Goal: Task Accomplishment & Management: Use online tool/utility

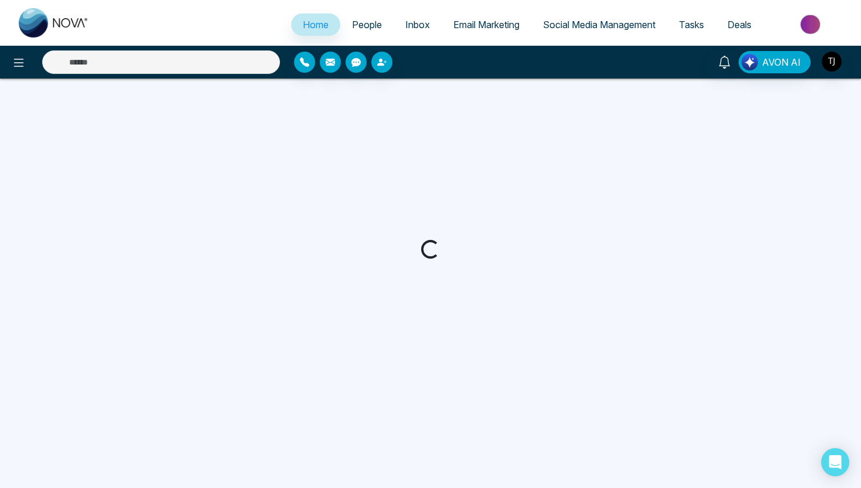
select select "*"
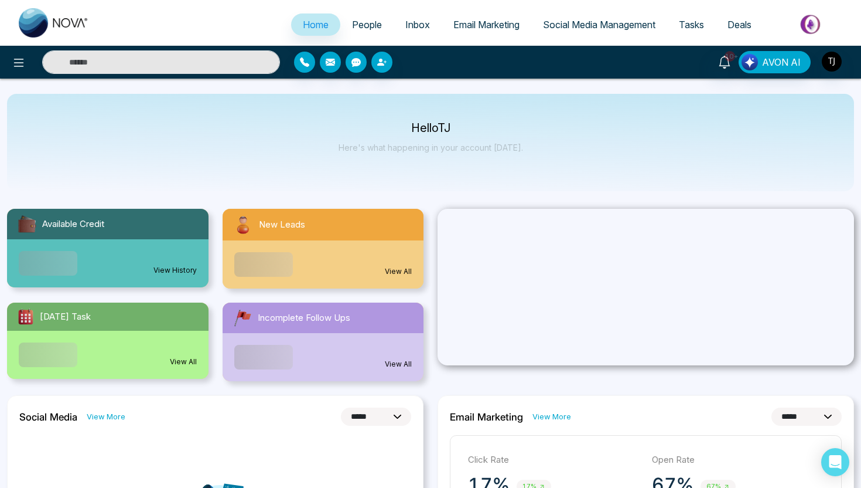
click at [463, 28] on span "Email Marketing" at bounding box center [487, 25] width 66 height 12
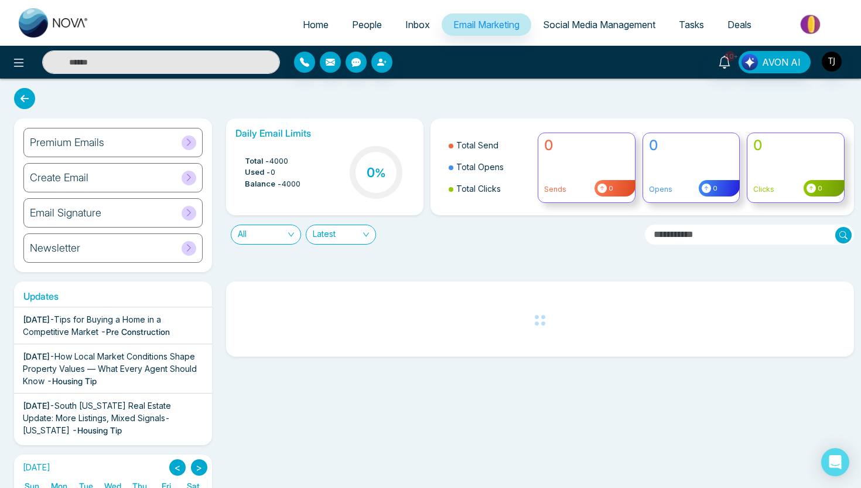
click at [121, 139] on div "Premium Emails" at bounding box center [112, 142] width 179 height 29
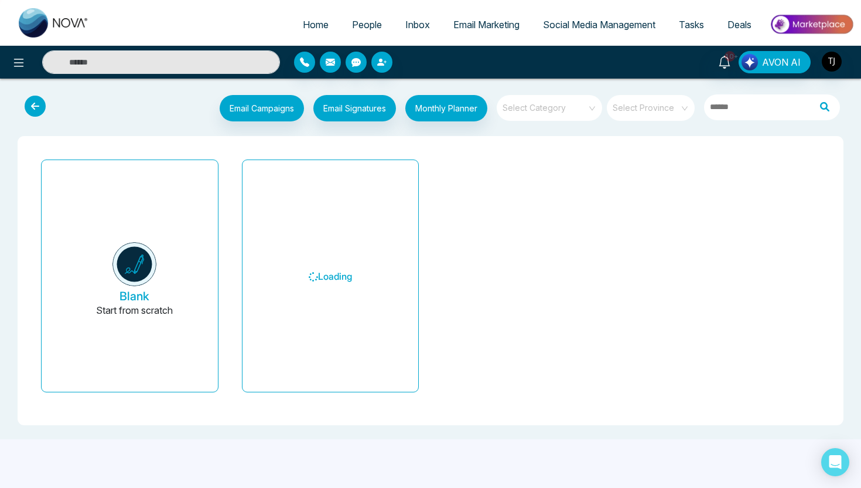
click at [556, 115] on span at bounding box center [545, 108] width 84 height 26
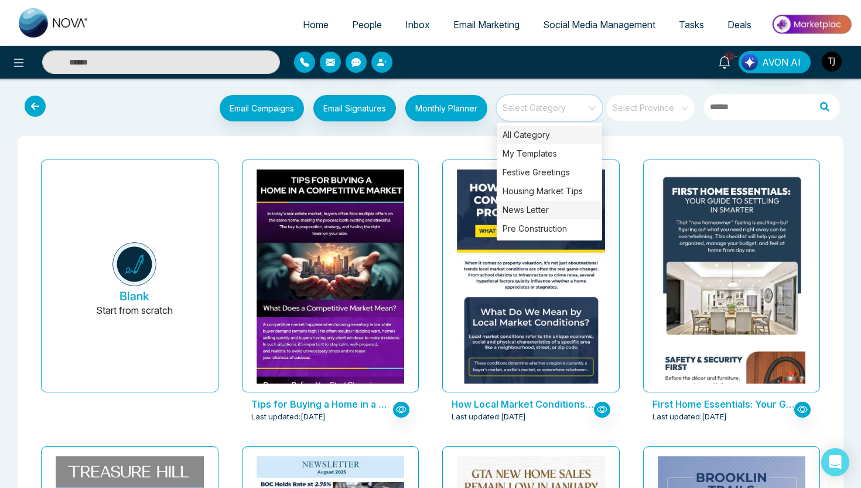
click at [541, 207] on div "News Letter" at bounding box center [549, 209] width 105 height 19
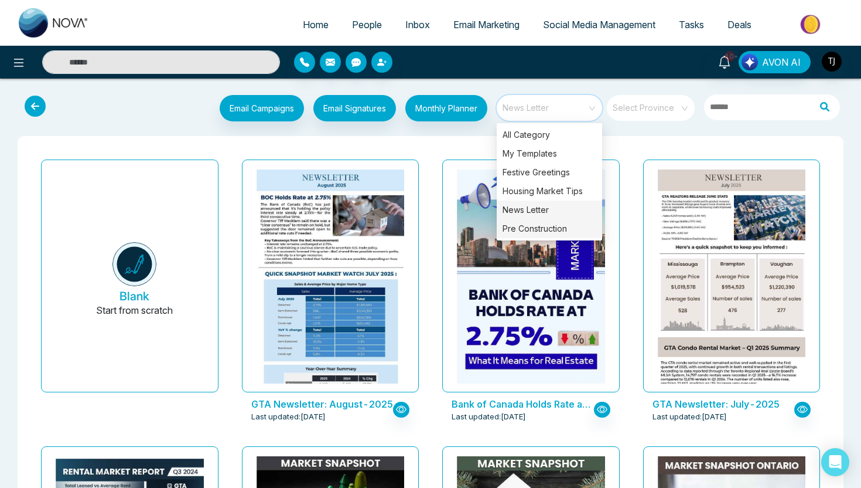
click at [564, 227] on div "Pre Construction" at bounding box center [549, 228] width 105 height 19
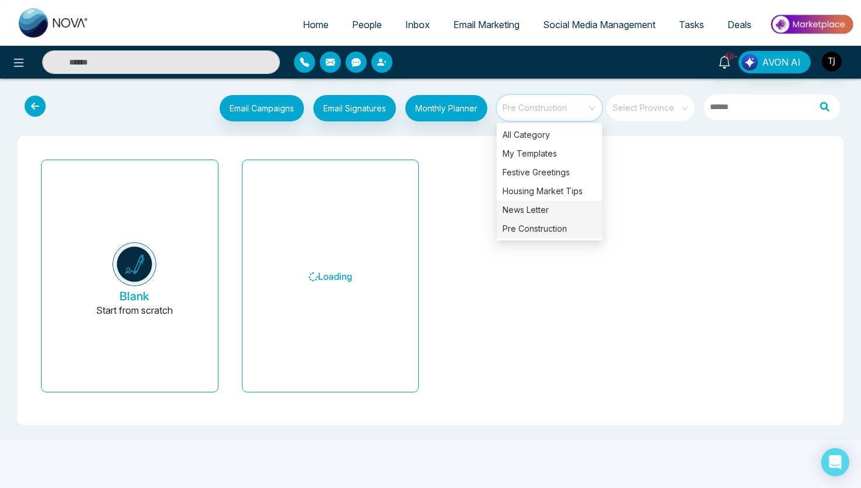
click at [564, 205] on div "News Letter" at bounding box center [549, 209] width 105 height 19
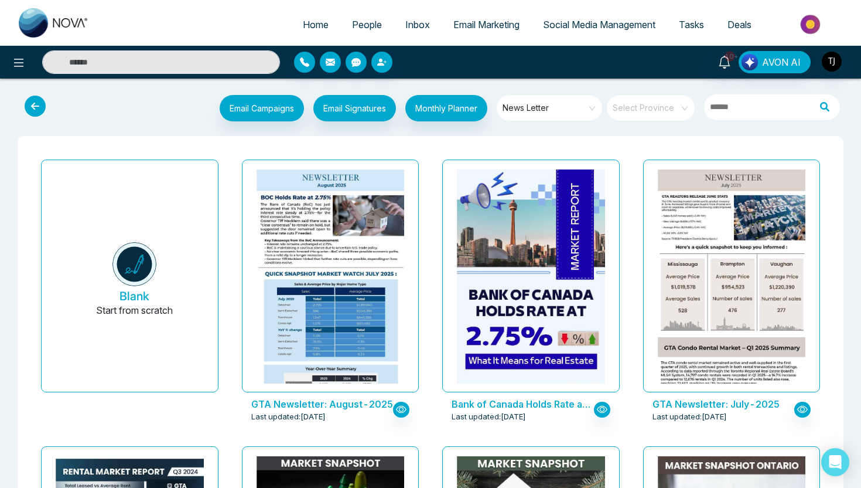
click at [571, 33] on link "Social Media Management" at bounding box center [600, 24] width 136 height 22
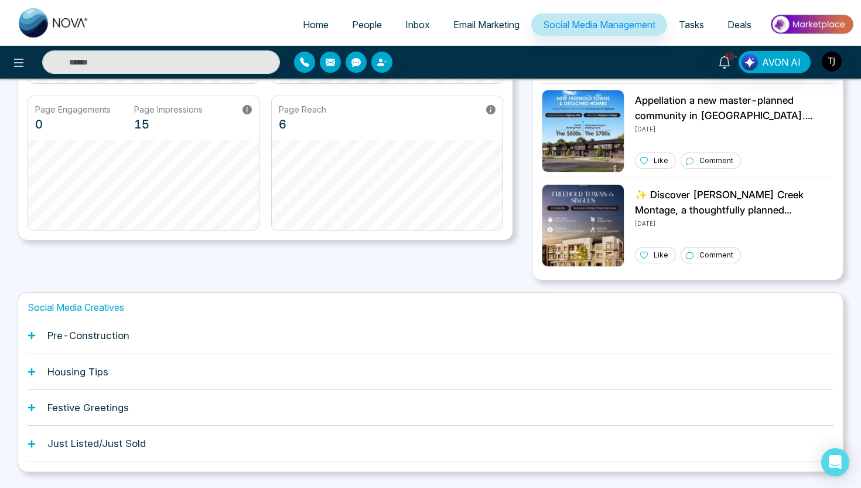
scroll to position [270, 0]
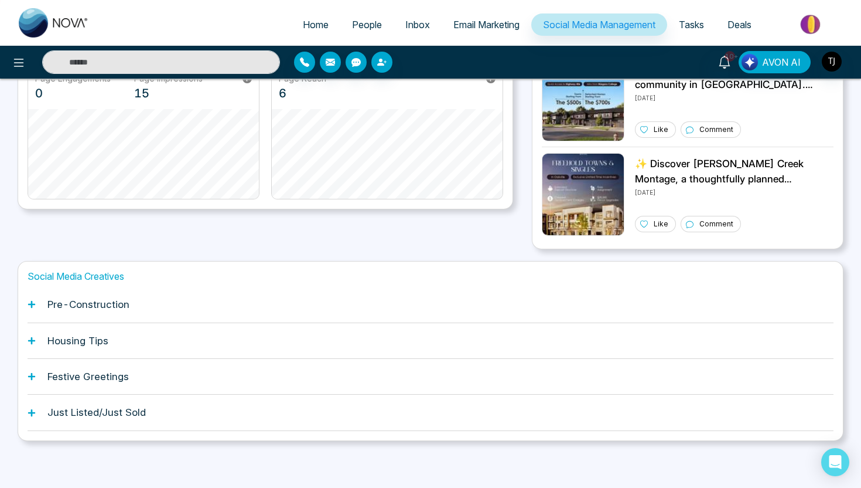
click at [113, 298] on h1 "Pre-Construction" at bounding box center [88, 304] width 82 height 12
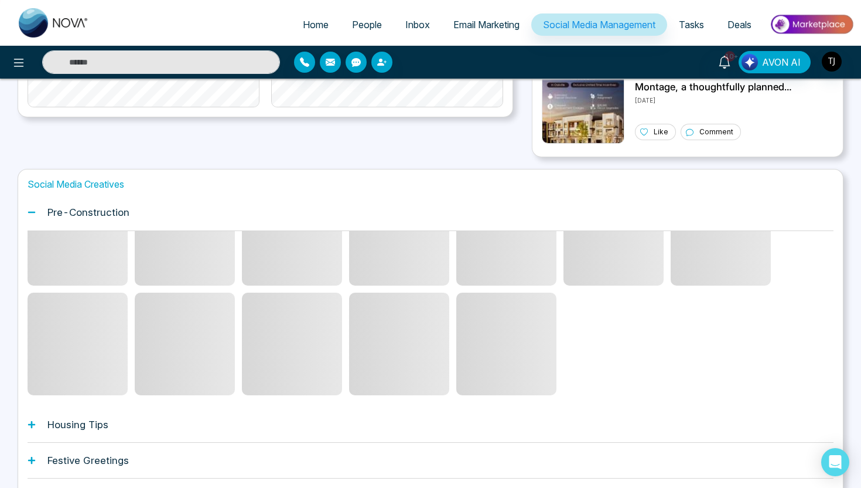
scroll to position [445, 0]
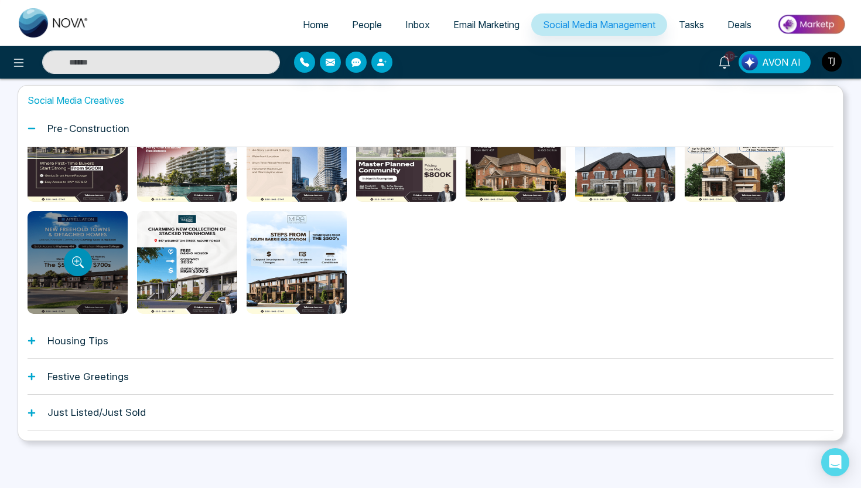
click at [87, 263] on button "Preview template" at bounding box center [78, 262] width 28 height 28
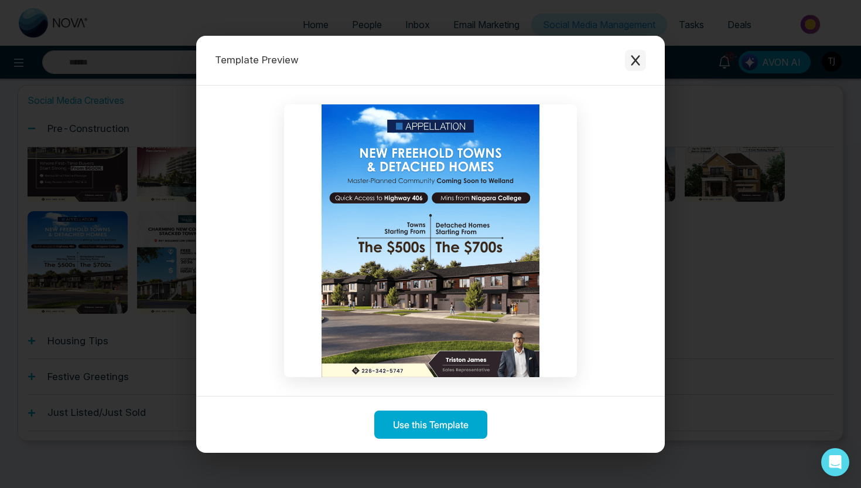
click at [639, 59] on icon "Close modal" at bounding box center [636, 60] width 12 height 12
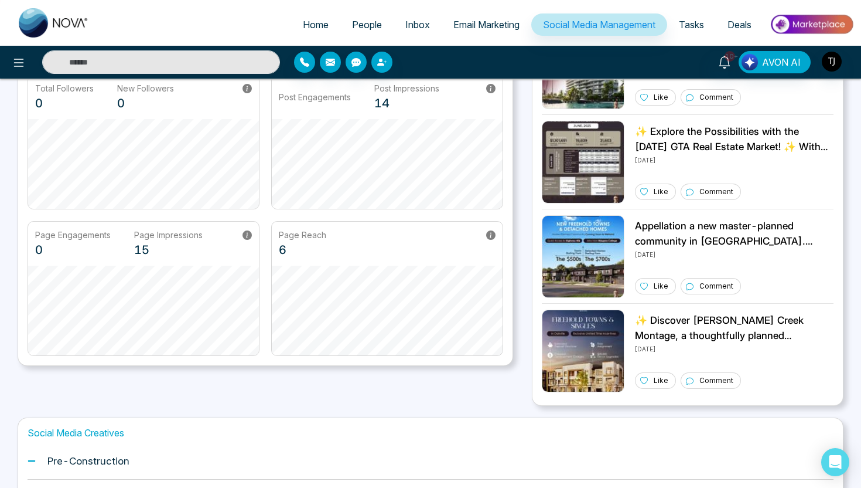
scroll to position [0, 0]
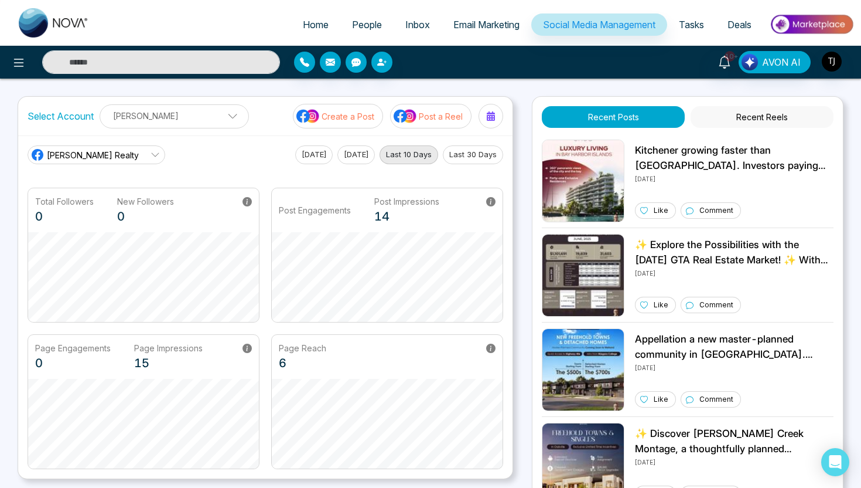
click at [427, 120] on p "Post a Reel" at bounding box center [441, 116] width 44 height 12
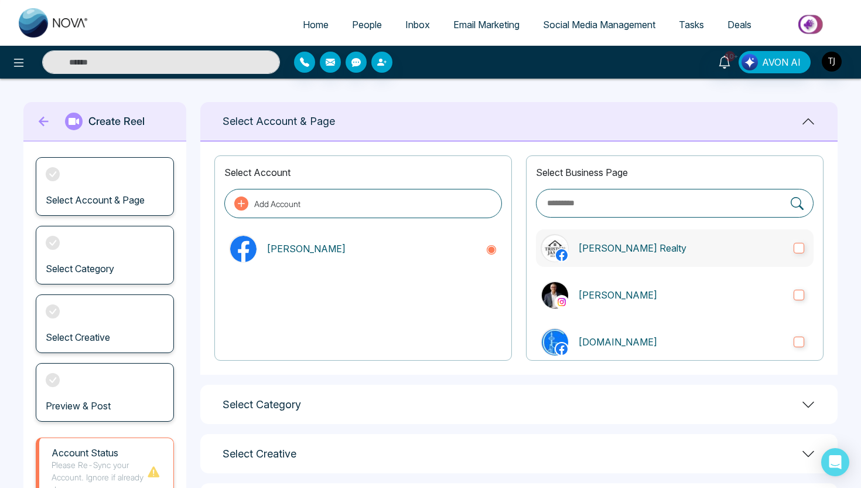
click at [663, 249] on p "[PERSON_NAME] Realty" at bounding box center [681, 248] width 206 height 14
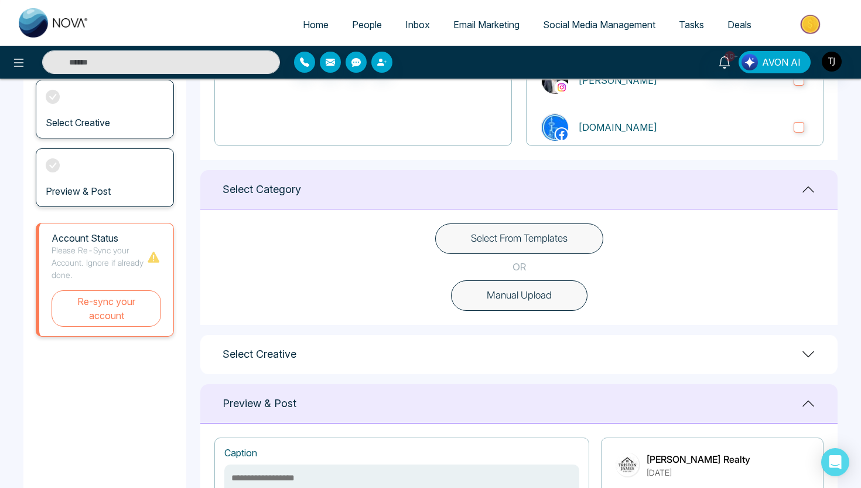
scroll to position [214, 0]
click at [446, 240] on button "Select From Templates" at bounding box center [519, 239] width 168 height 30
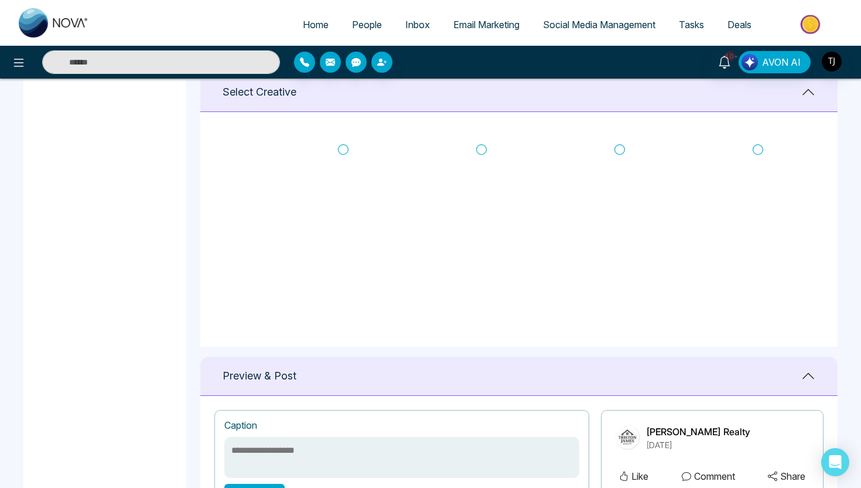
scroll to position [500, 0]
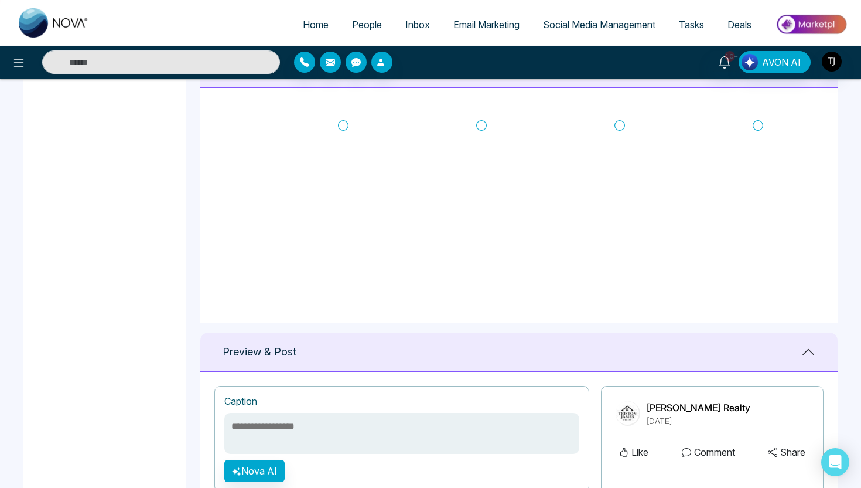
click at [482, 123] on icon at bounding box center [481, 126] width 11 height 12
type textarea "**********"
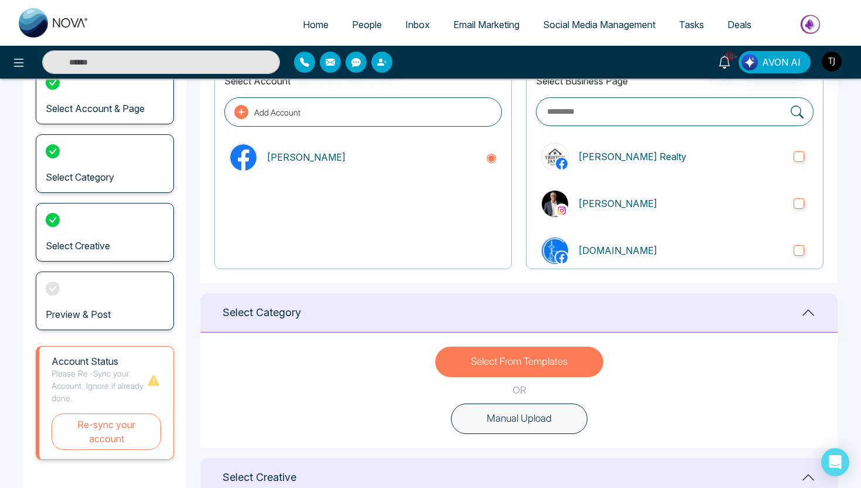
scroll to position [83, 0]
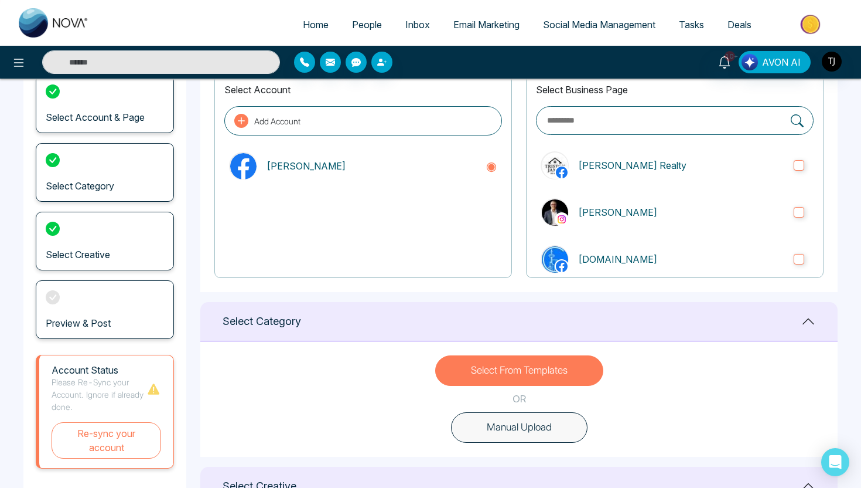
click at [548, 366] on button "Select From Templates" at bounding box center [519, 370] width 168 height 30
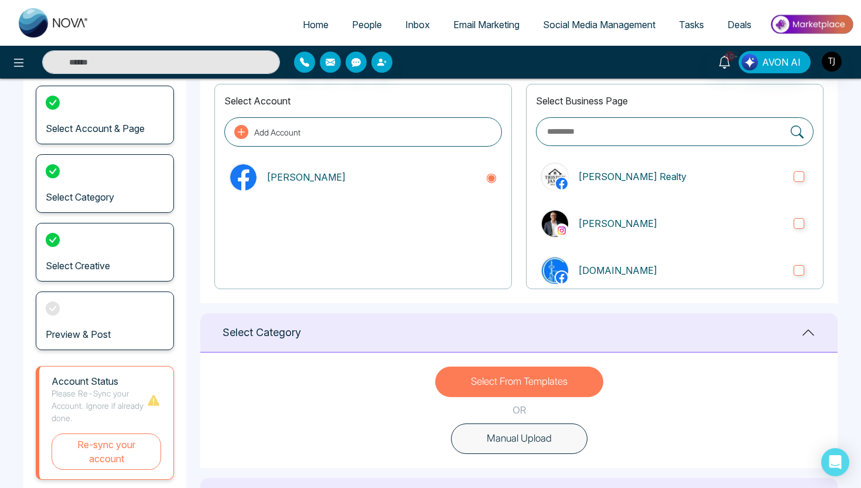
scroll to position [49, 0]
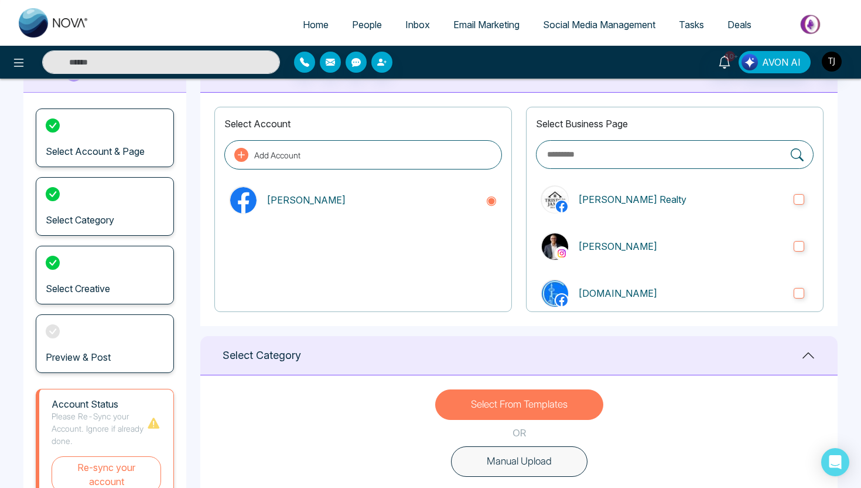
click at [575, 37] on li "Social Media Management" at bounding box center [600, 25] width 136 height 24
click at [511, 37] on li "Email Marketing" at bounding box center [487, 25] width 90 height 24
click at [772, 64] on span "AVON AI" at bounding box center [781, 62] width 39 height 14
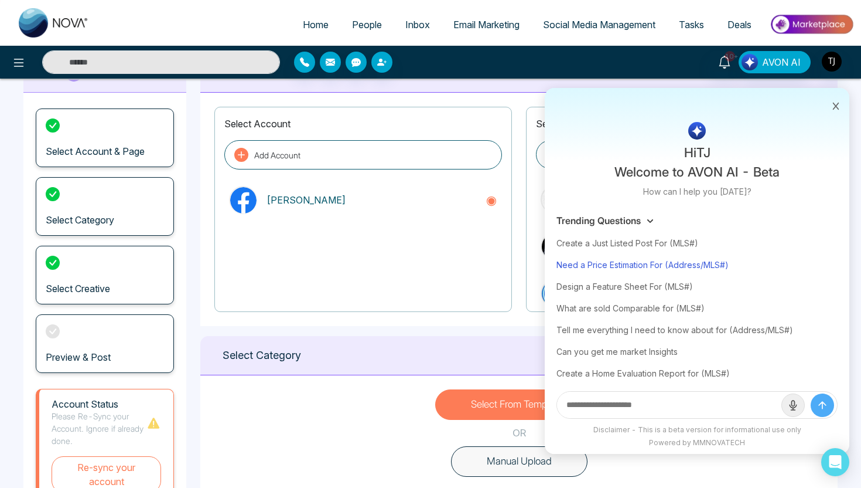
click at [642, 272] on div "Need a Price Estimation For (Address/MLS#)" at bounding box center [697, 265] width 281 height 22
type input "**********"
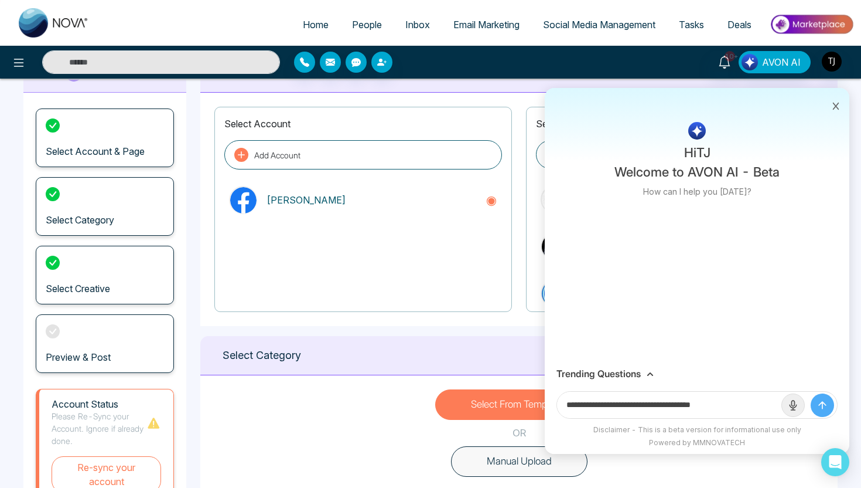
drag, startPoint x: 676, startPoint y: 398, endPoint x: 747, endPoint y: 407, distance: 71.4
click at [748, 407] on input "**********" at bounding box center [669, 404] width 224 height 26
click at [837, 108] on icon at bounding box center [836, 106] width 8 height 8
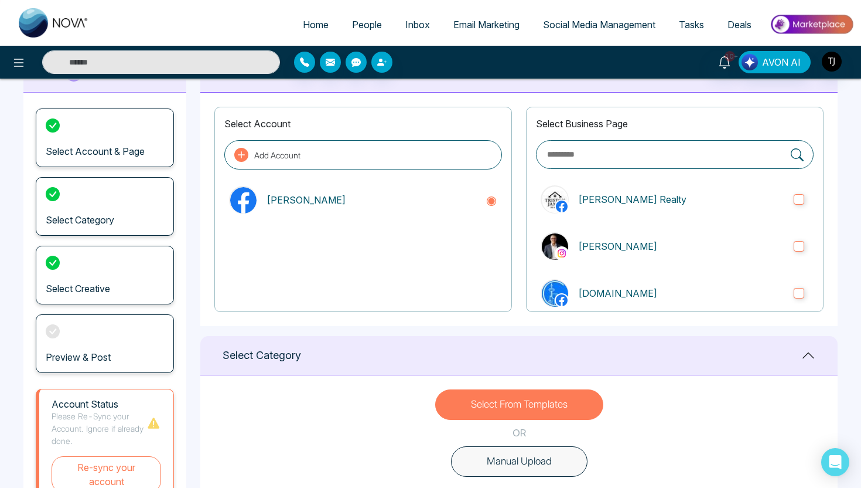
click at [322, 21] on link "Home" at bounding box center [315, 24] width 49 height 22
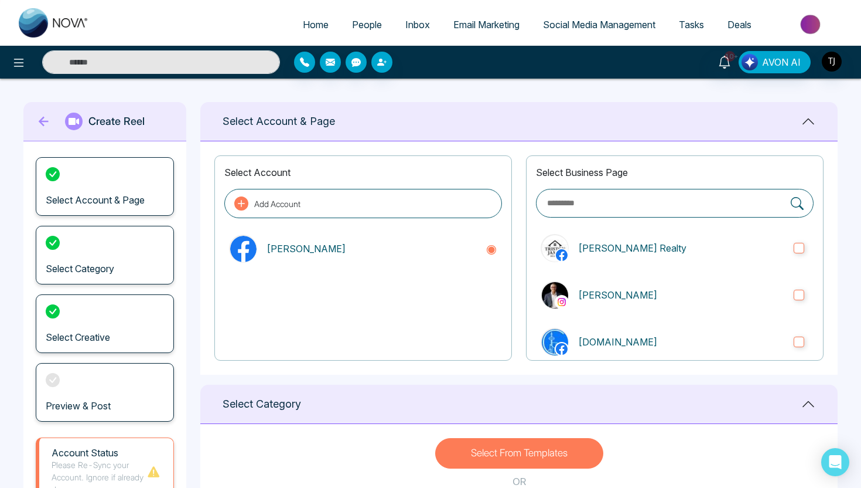
select select "*"
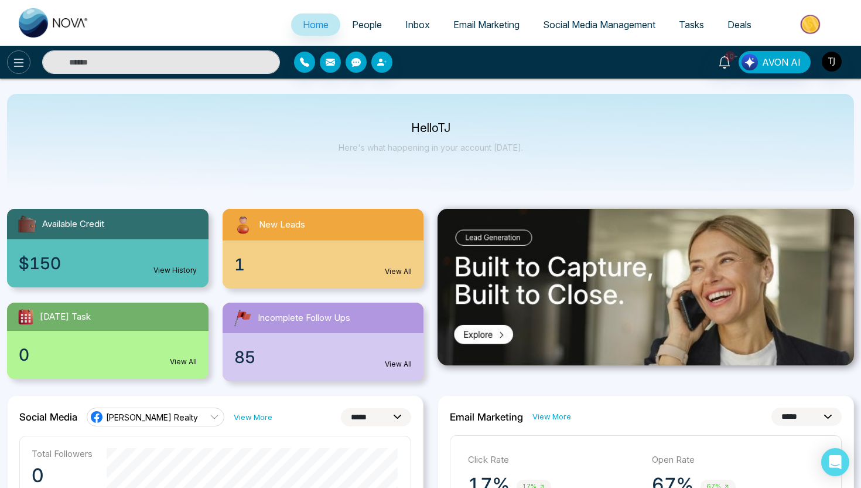
click at [22, 62] on icon at bounding box center [19, 63] width 10 height 8
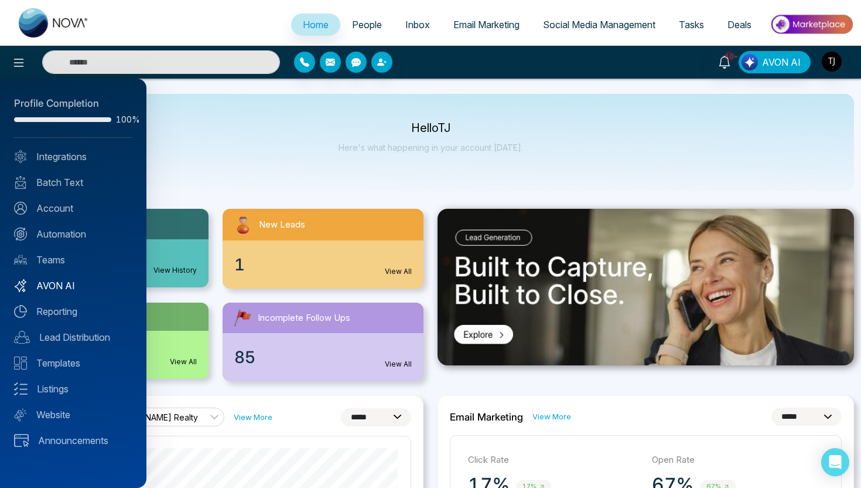
click at [62, 285] on link "AVON AI" at bounding box center [73, 285] width 118 height 14
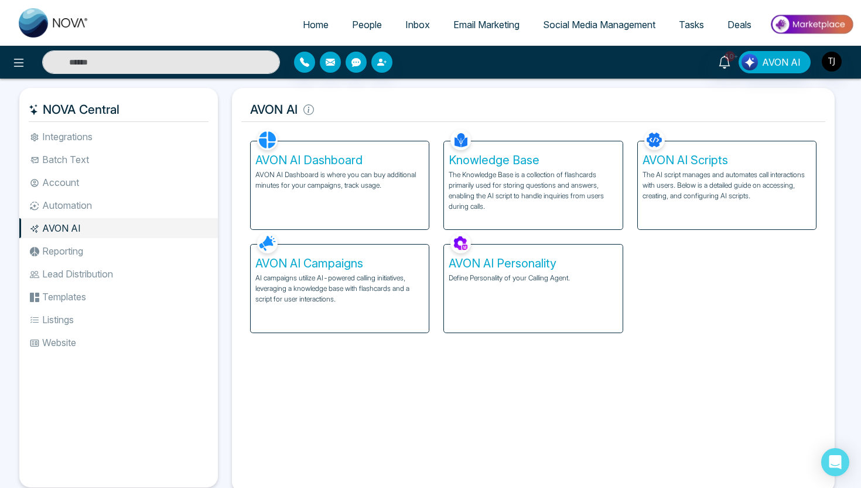
click at [540, 309] on div "AVON AI Personality Define Personality of your Calling Agent." at bounding box center [533, 288] width 178 height 88
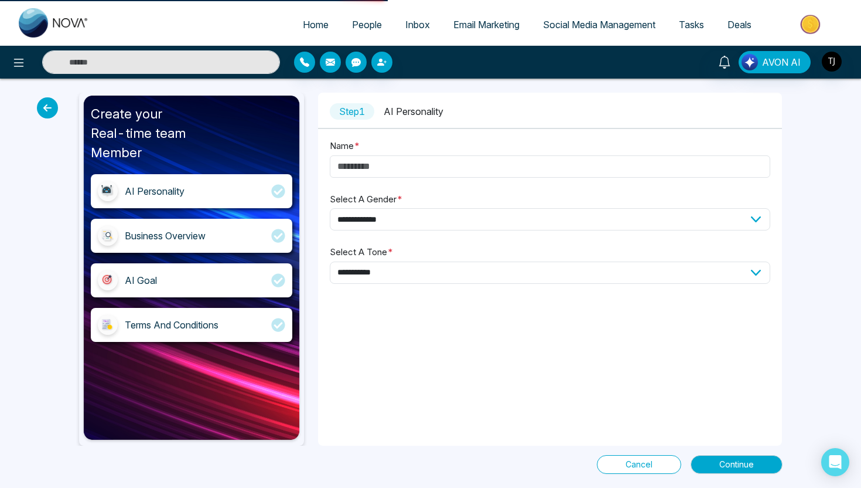
type input "****"
select select "****"
select select "*******"
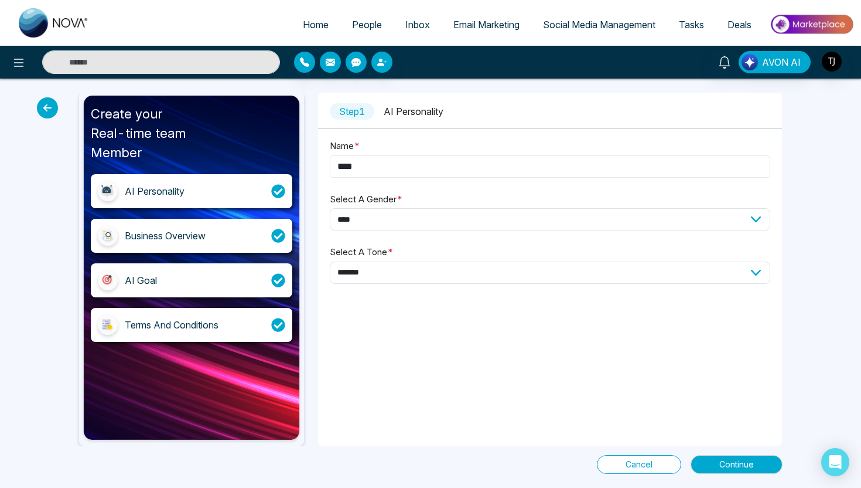
click at [381, 159] on input "****" at bounding box center [550, 166] width 441 height 22
click at [418, 227] on select "**********" at bounding box center [550, 219] width 441 height 22
click at [368, 280] on select "**********" at bounding box center [550, 272] width 441 height 22
click at [724, 459] on span "Continue" at bounding box center [737, 464] width 35 height 13
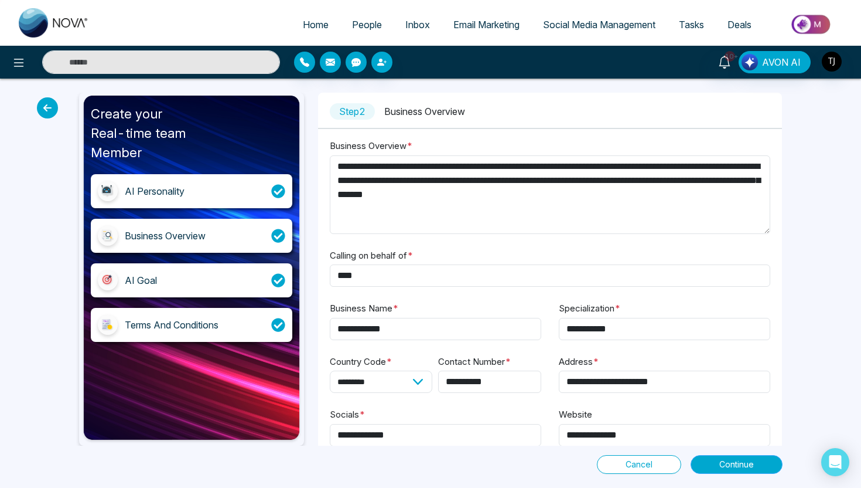
scroll to position [23, 0]
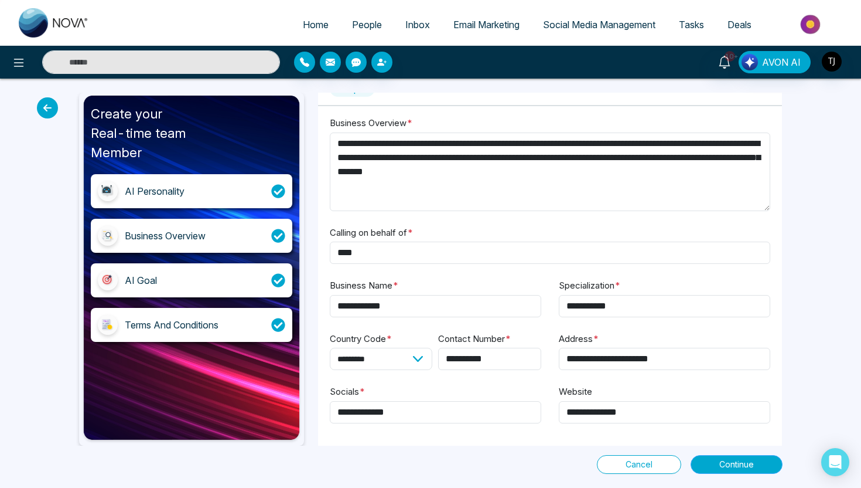
click at [749, 454] on div "Cancel Continue" at bounding box center [431, 459] width 718 height 28
click at [749, 458] on span "Continue" at bounding box center [737, 464] width 35 height 13
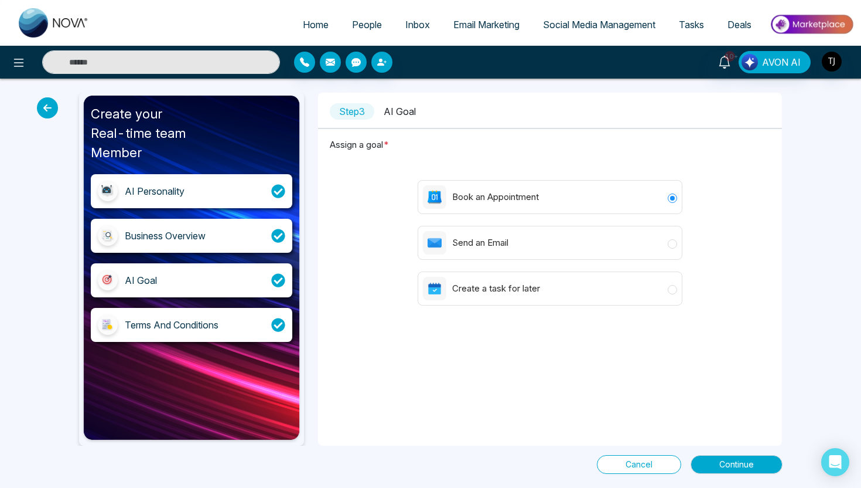
click at [735, 454] on div "Cancel Continue" at bounding box center [431, 459] width 718 height 28
click at [735, 459] on span "Continue" at bounding box center [737, 464] width 35 height 13
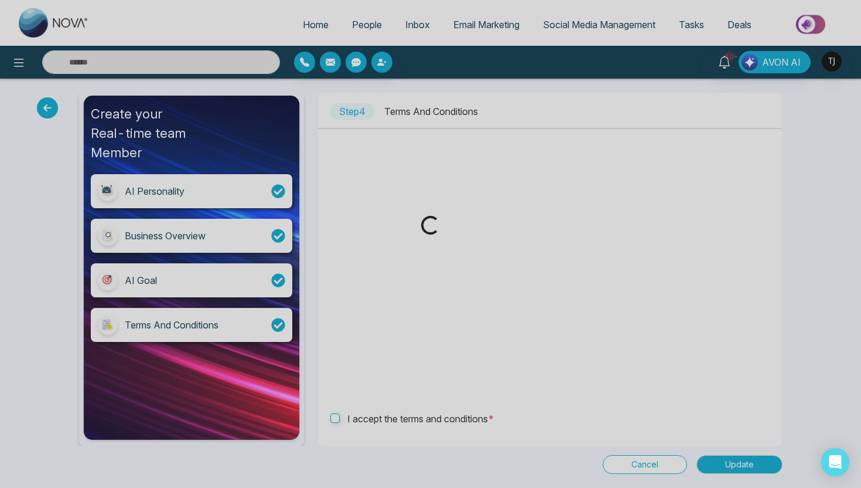
click at [738, 459] on div "Loading..." at bounding box center [430, 244] width 861 height 488
click at [635, 466] on div "Loading..." at bounding box center [430, 244] width 861 height 488
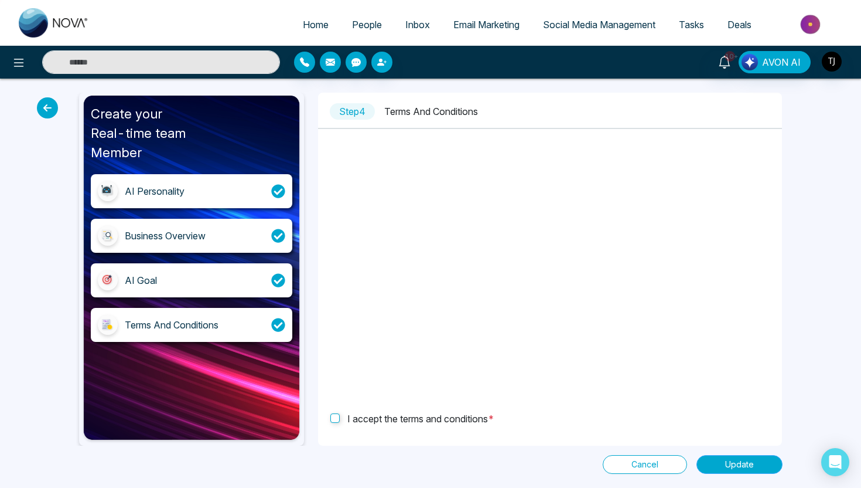
click at [752, 466] on span "Update" at bounding box center [739, 464] width 29 height 13
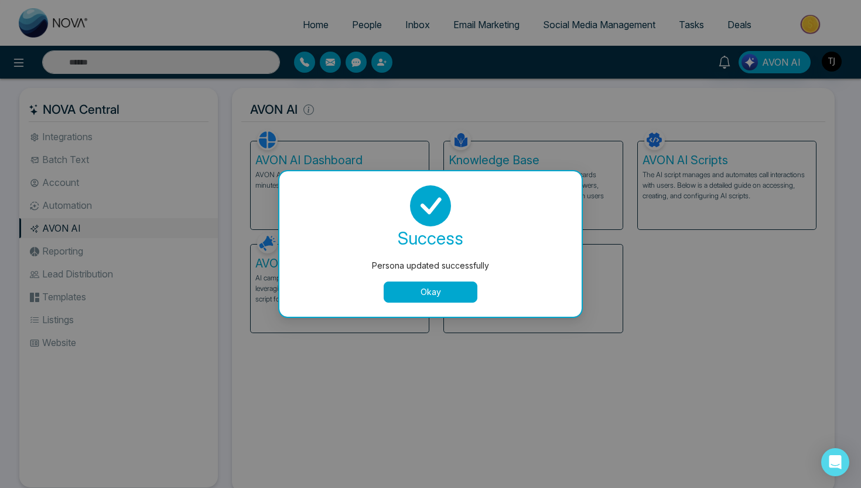
click at [460, 289] on button "Okay" at bounding box center [431, 291] width 94 height 21
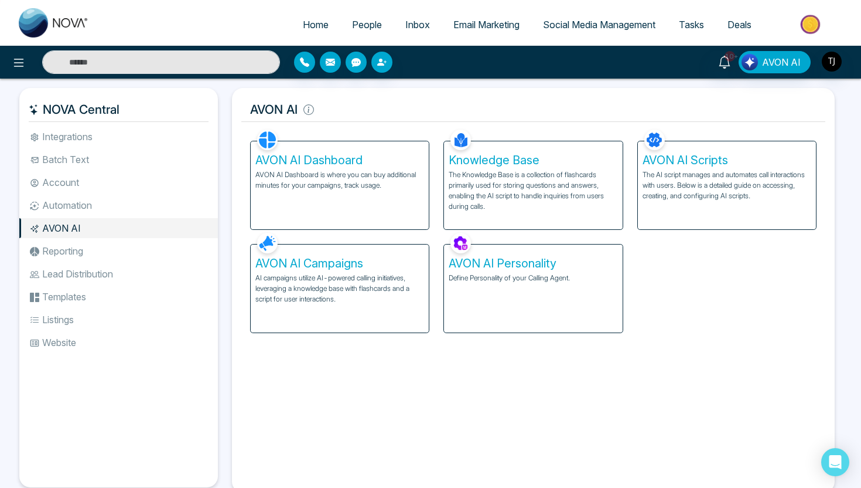
click at [511, 186] on p "The Knowledge Base is a collection of flashcards primarily used for storing que…" at bounding box center [533, 190] width 169 height 42
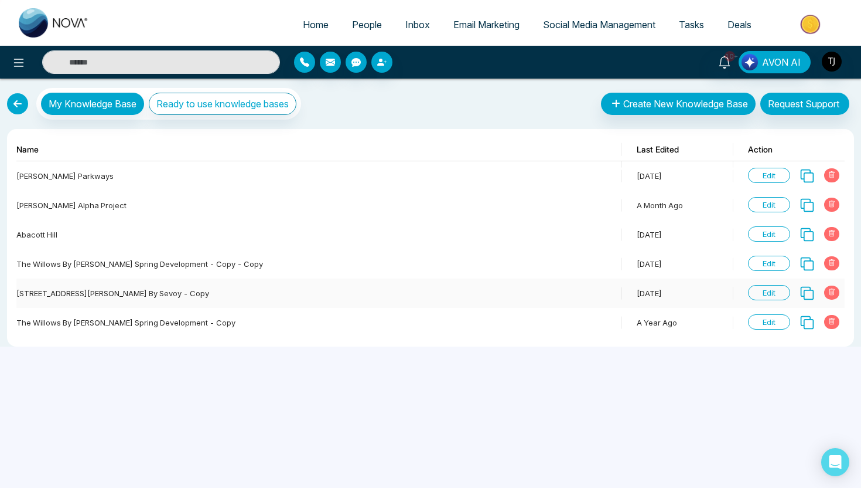
click at [772, 294] on span "Edit" at bounding box center [769, 292] width 42 height 15
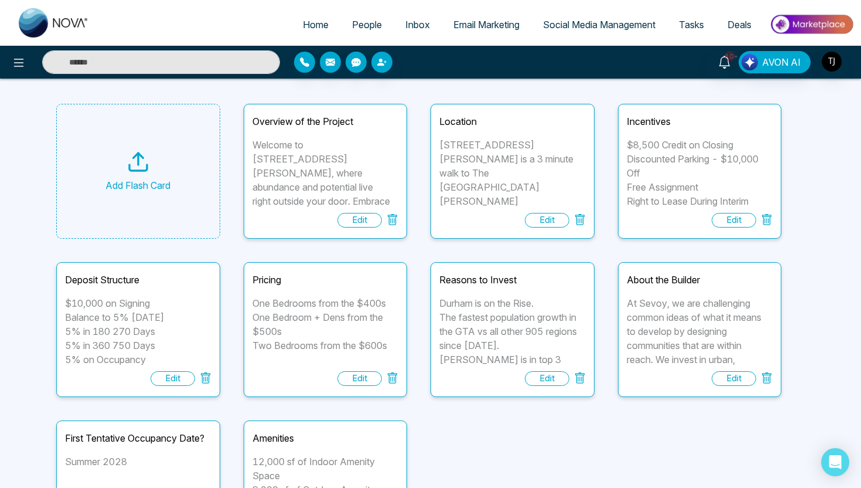
scroll to position [38, 0]
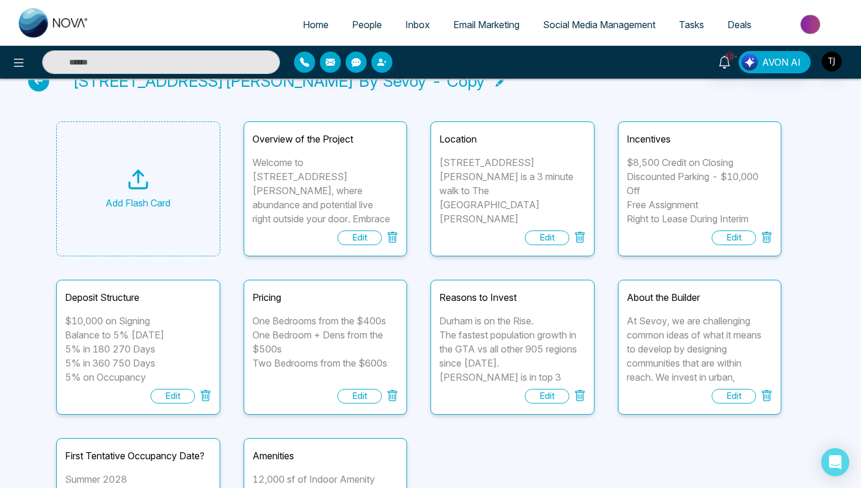
click at [141, 184] on icon at bounding box center [138, 179] width 23 height 23
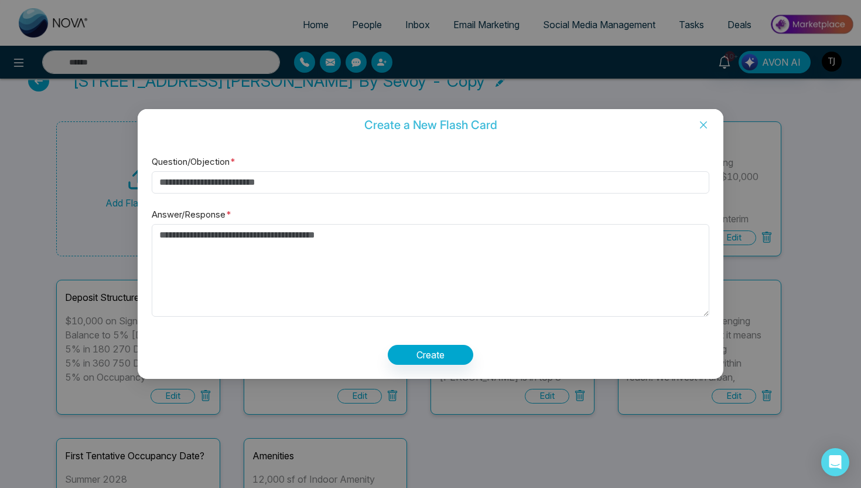
click at [705, 125] on icon "close" at bounding box center [703, 124] width 7 height 7
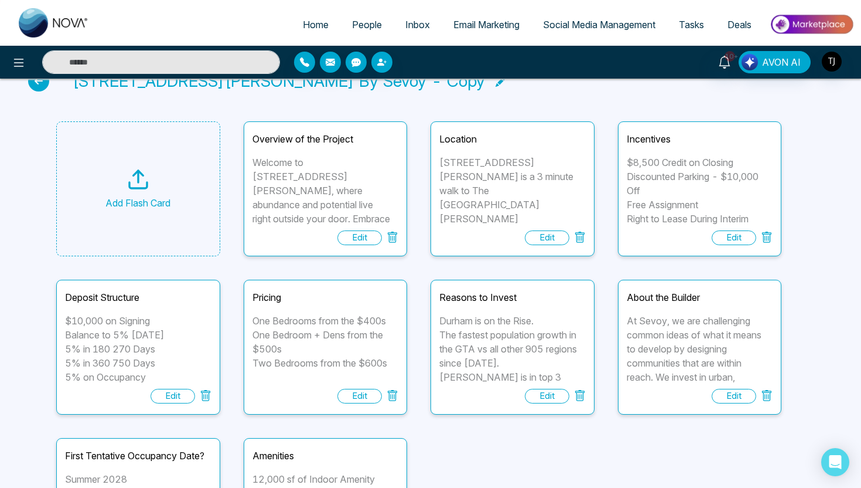
scroll to position [0, 0]
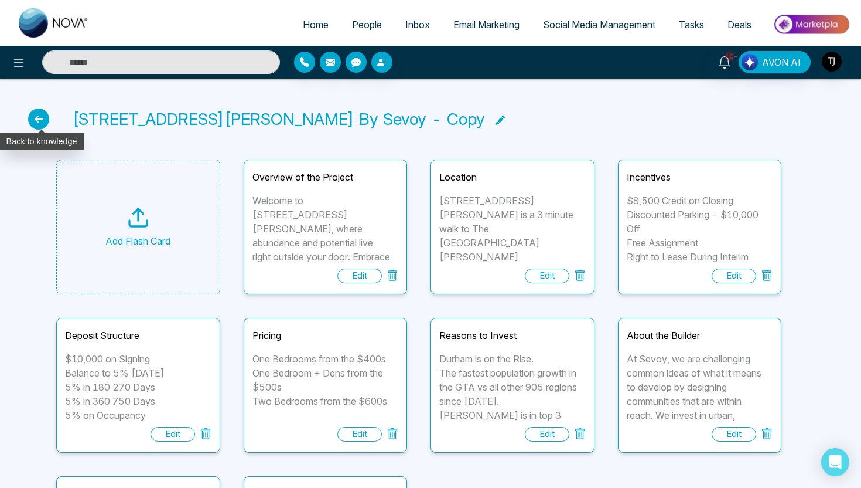
click at [35, 111] on icon at bounding box center [38, 118] width 21 height 21
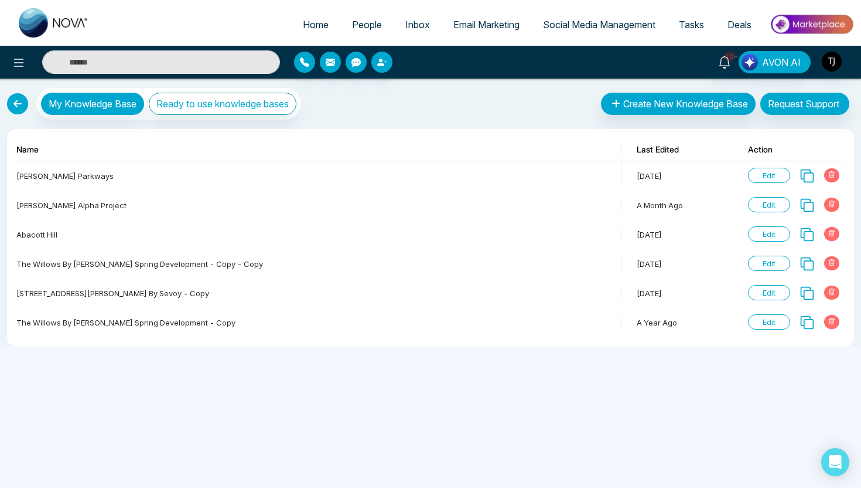
click at [18, 103] on link at bounding box center [17, 103] width 21 height 21
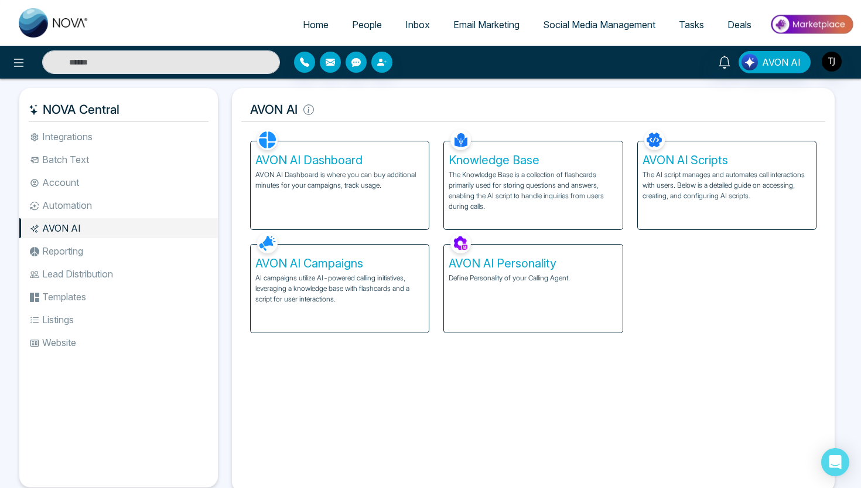
click at [684, 191] on p "The AI script manages and automates call interactions with users. Below is a de…" at bounding box center [727, 185] width 169 height 32
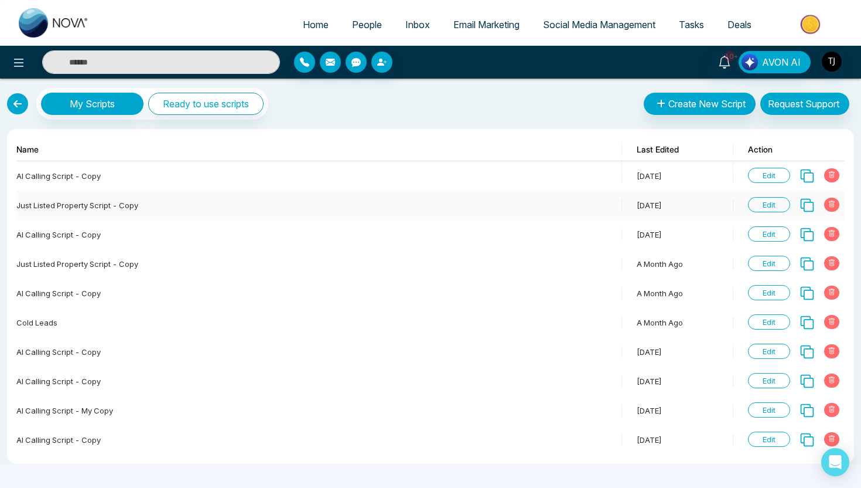
click at [774, 206] on span "Edit" at bounding box center [769, 204] width 42 height 15
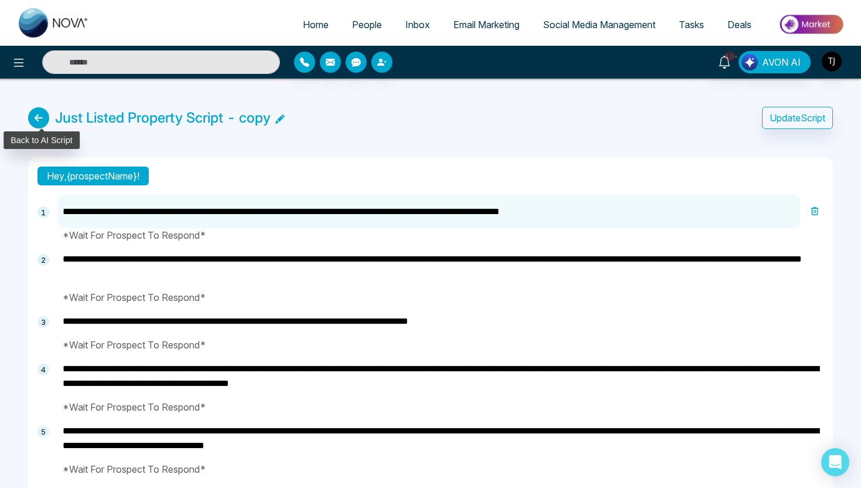
click at [39, 120] on icon at bounding box center [38, 117] width 21 height 21
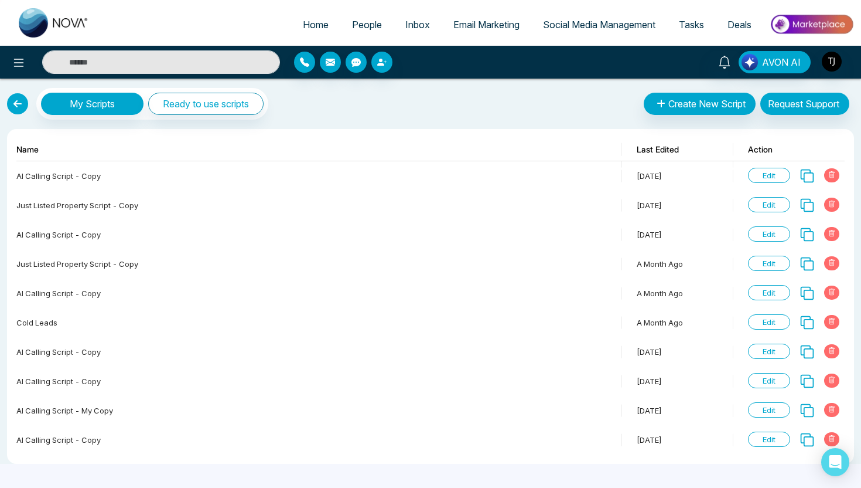
click at [23, 110] on link at bounding box center [17, 103] width 21 height 21
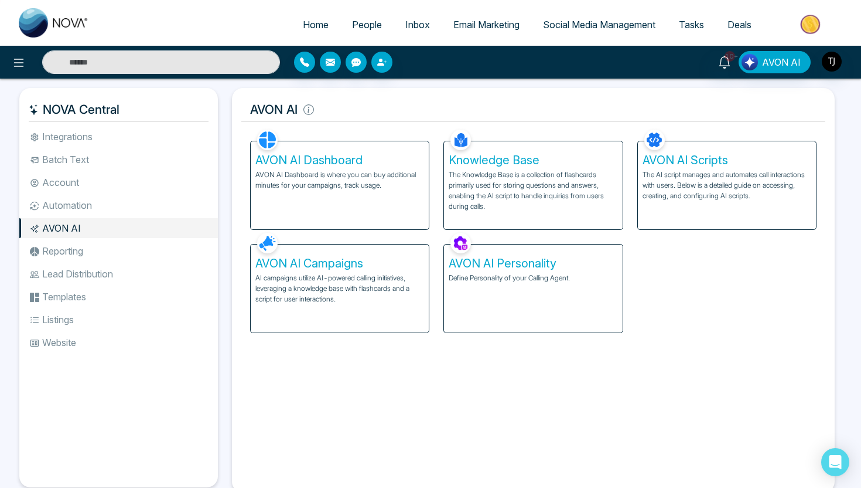
click at [350, 268] on h5 "AVON AI Campaigns" at bounding box center [339, 263] width 169 height 14
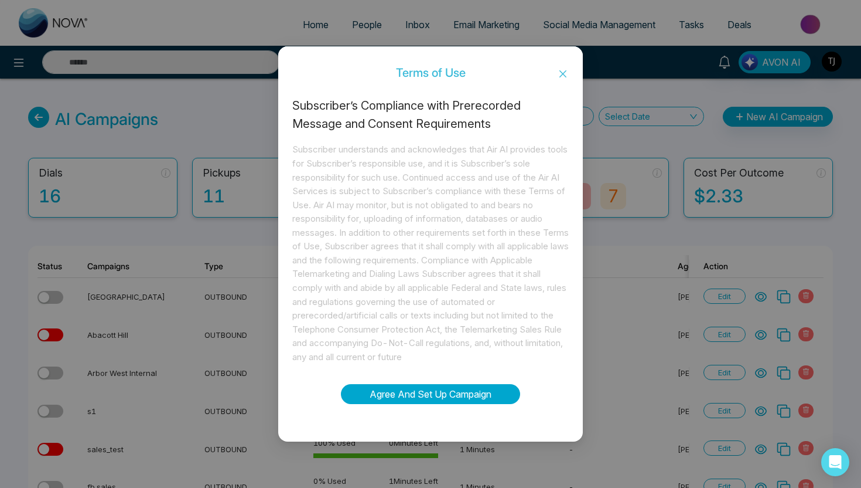
click at [448, 385] on button "Agree And Set Up Campaign" at bounding box center [430, 394] width 179 height 20
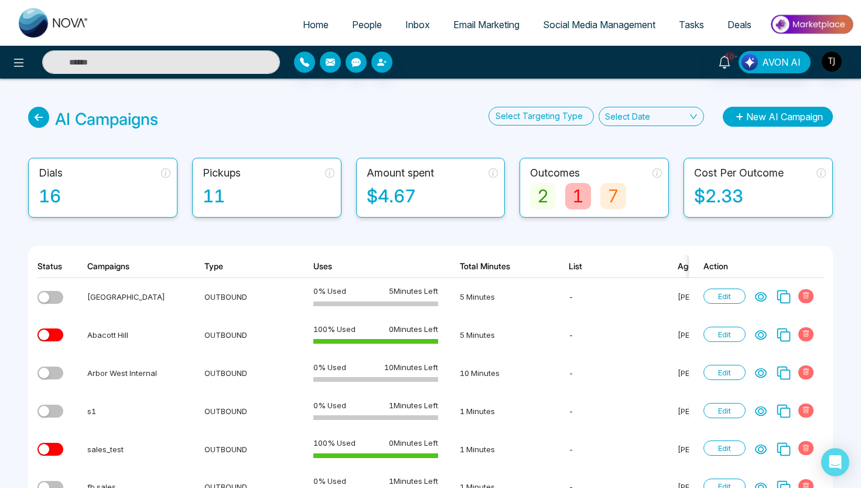
click at [744, 122] on button "New AI Campaign" at bounding box center [778, 117] width 110 height 20
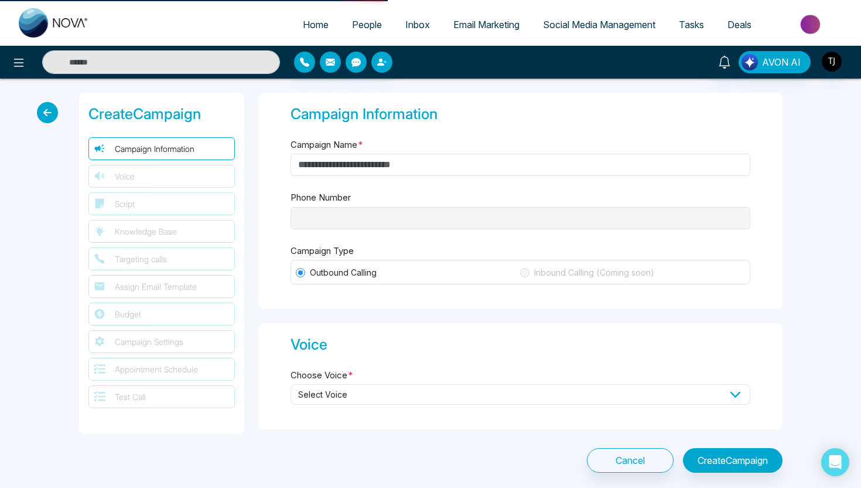
type input "**********"
type input "********"
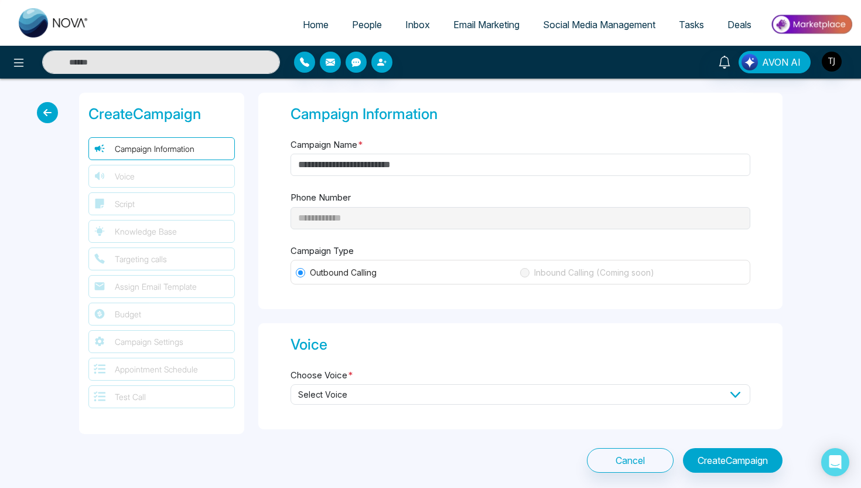
click at [428, 179] on div "**********" at bounding box center [520, 201] width 524 height 216
click at [425, 166] on input "Campaign Name *" at bounding box center [521, 165] width 460 height 22
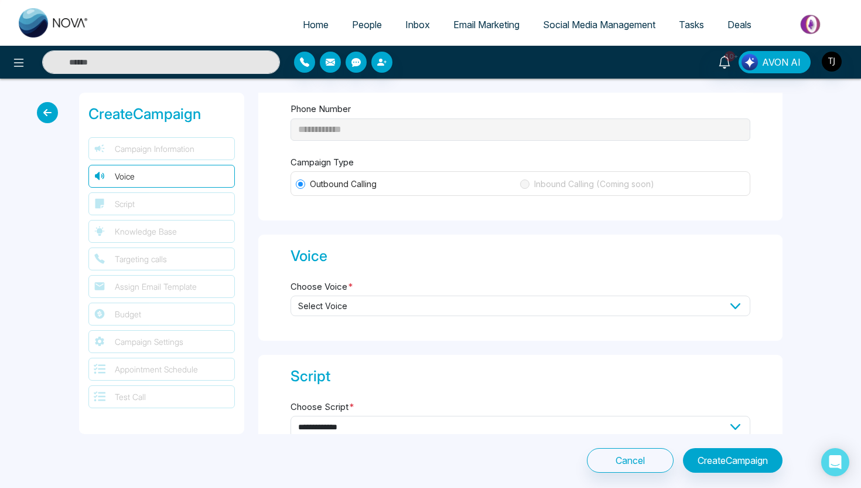
scroll to position [112, 0]
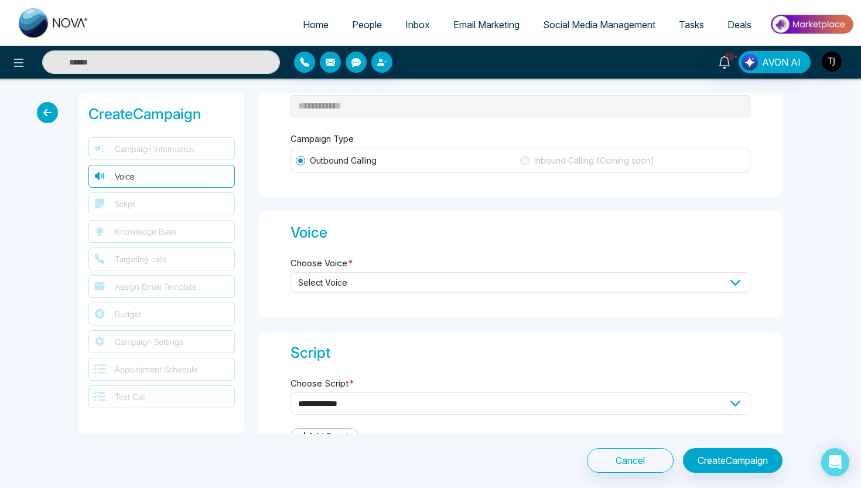
click at [362, 272] on span "Select Voice" at bounding box center [521, 282] width 460 height 21
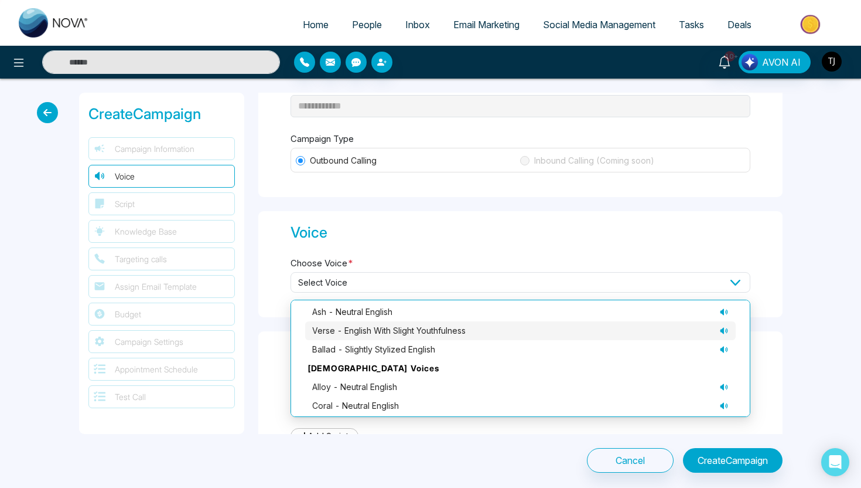
scroll to position [81, 0]
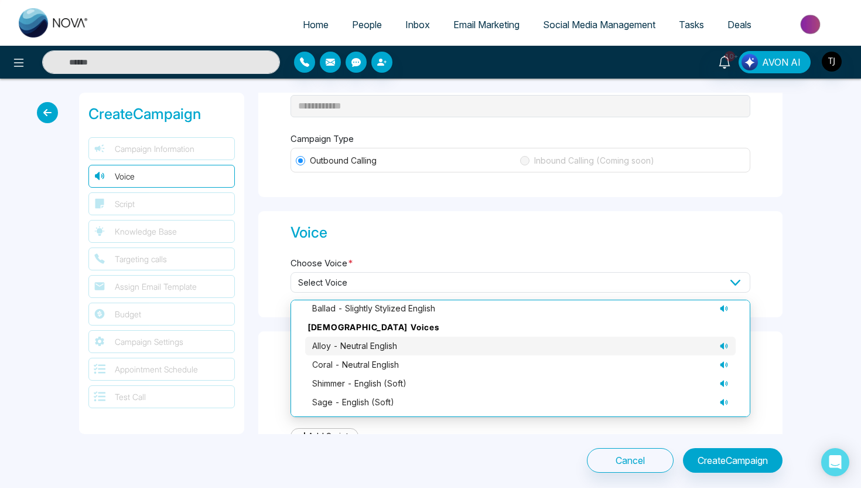
click at [727, 343] on icon at bounding box center [724, 345] width 8 height 6
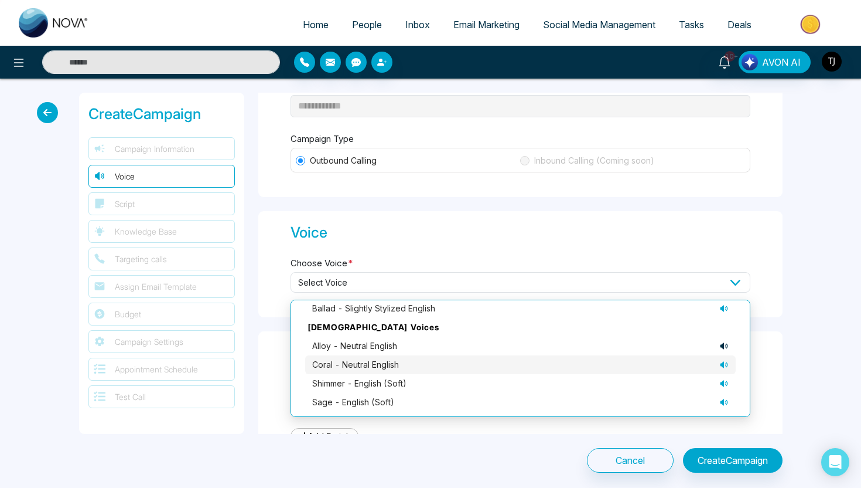
click at [727, 360] on icon at bounding box center [724, 364] width 9 height 9
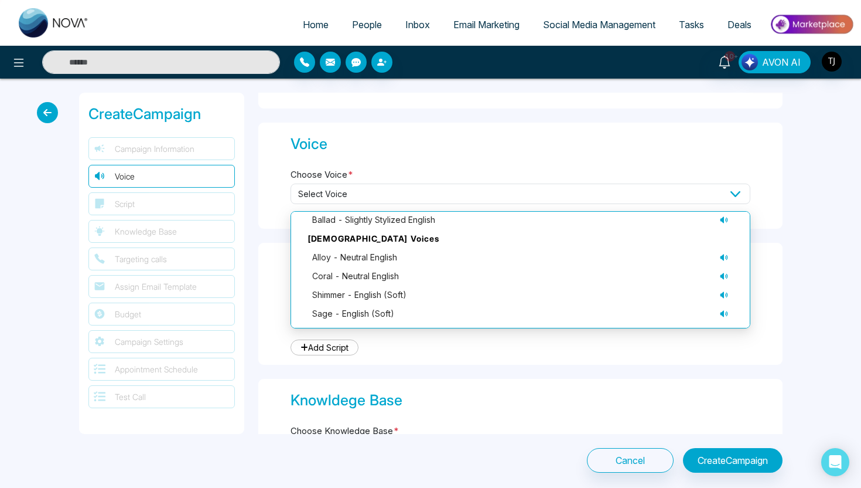
scroll to position [194, 0]
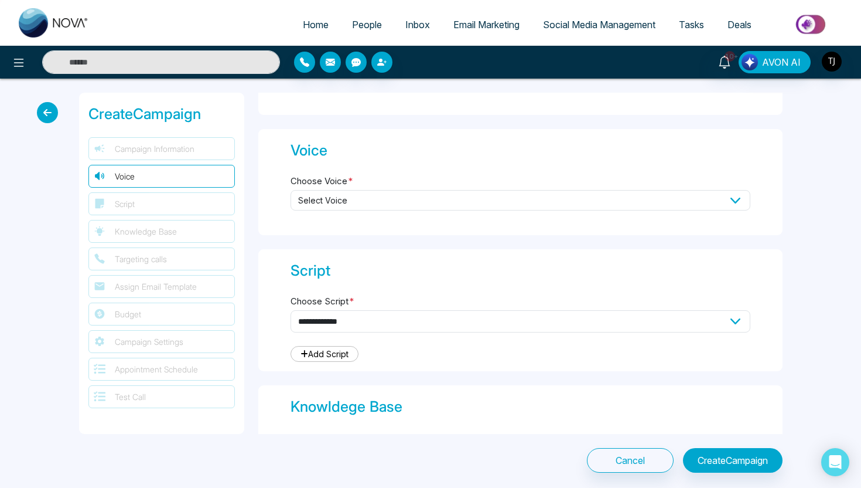
click at [277, 255] on div "**********" at bounding box center [520, 310] width 524 height 122
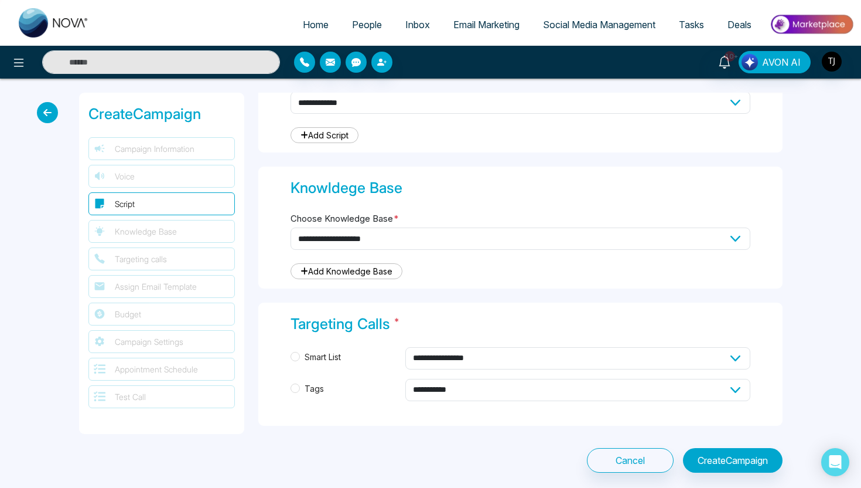
scroll to position [413, 0]
click at [330, 241] on select "**********" at bounding box center [521, 238] width 460 height 22
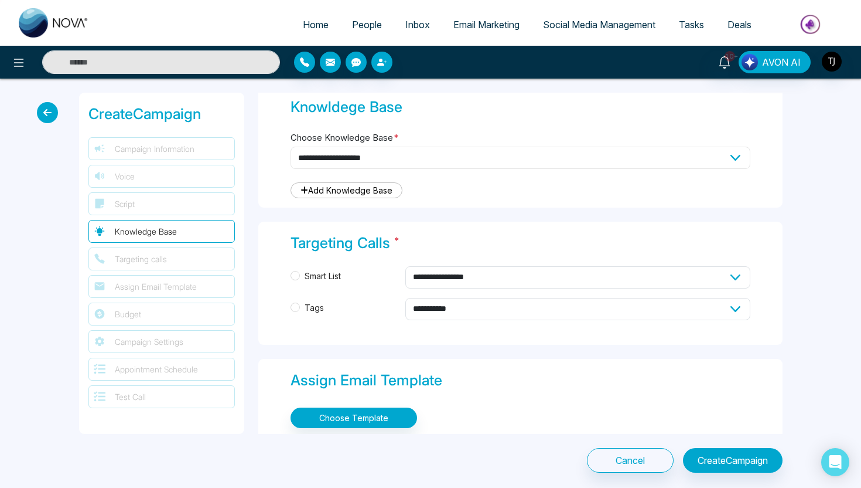
scroll to position [503, 0]
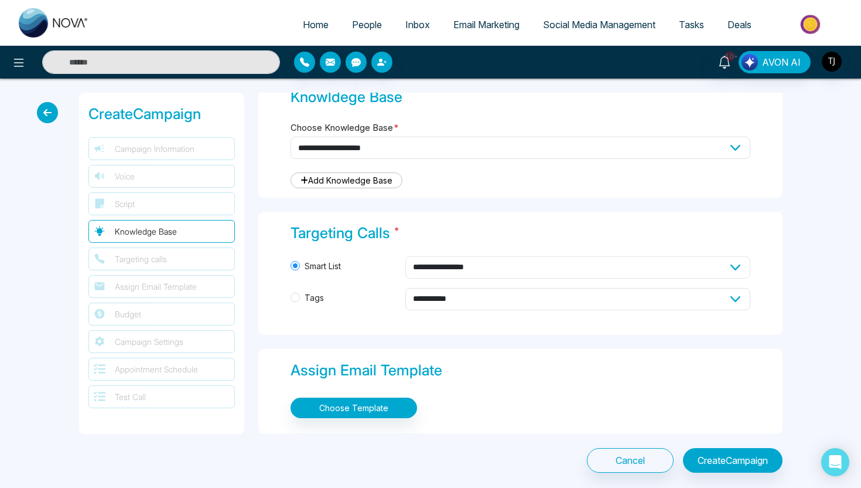
click at [426, 267] on select "**********" at bounding box center [578, 267] width 345 height 22
select select "****"
click at [345, 311] on div "**********" at bounding box center [521, 287] width 460 height 63
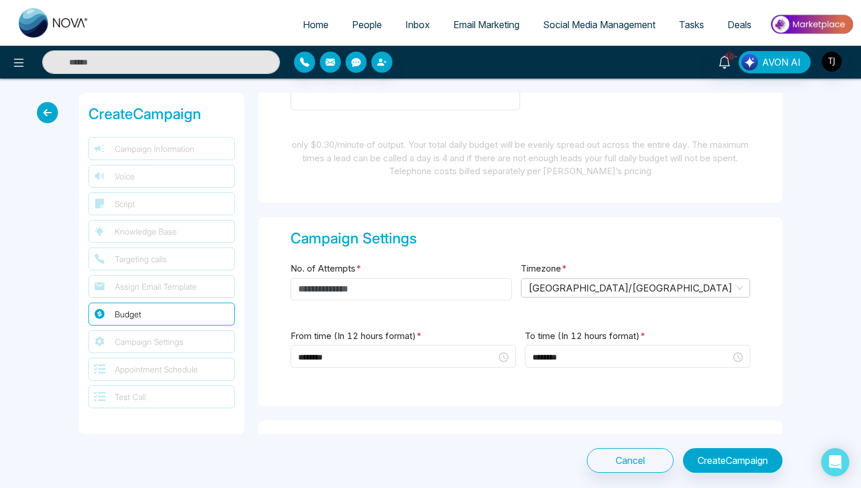
scroll to position [935, 0]
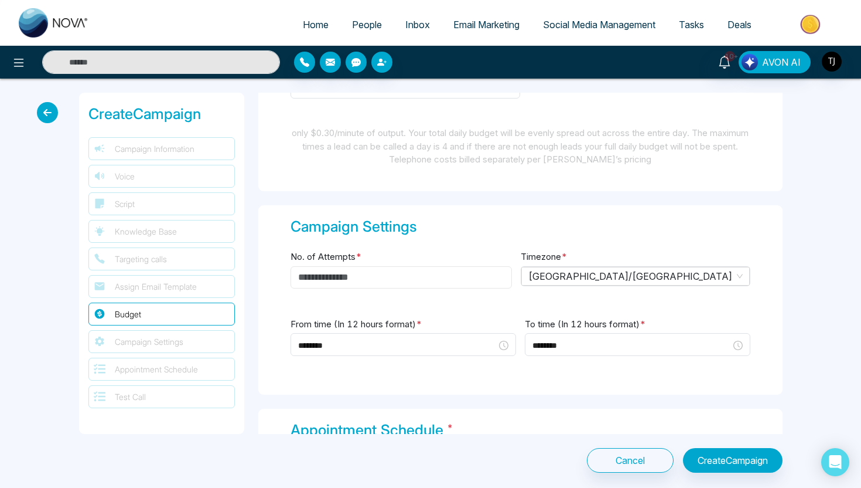
click at [370, 268] on input "No. of Attempts *" at bounding box center [402, 277] width 222 height 22
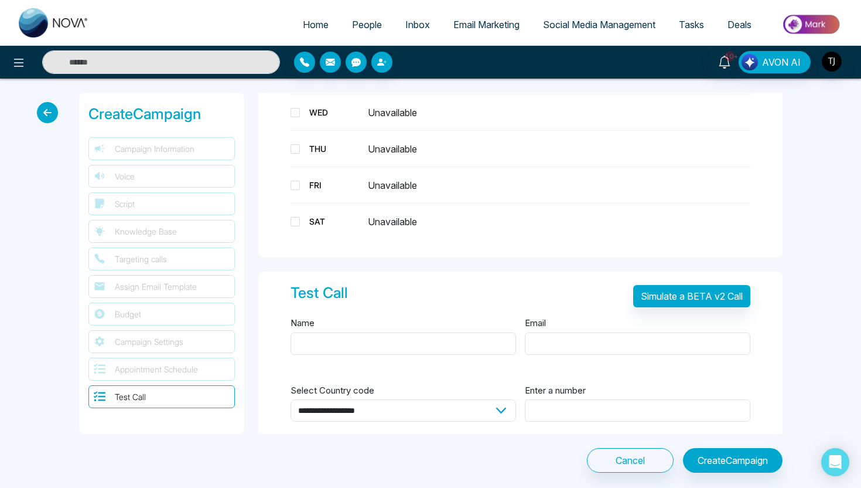
scroll to position [1415, 0]
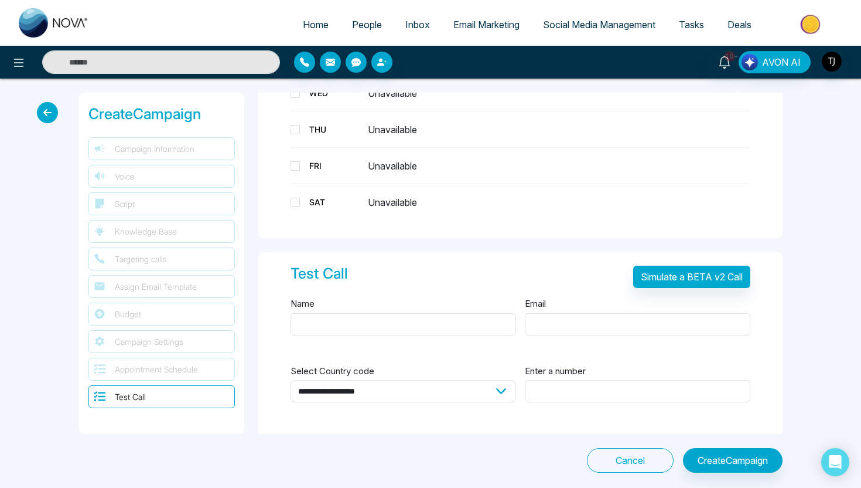
click at [638, 459] on button "Cancel" at bounding box center [630, 460] width 87 height 25
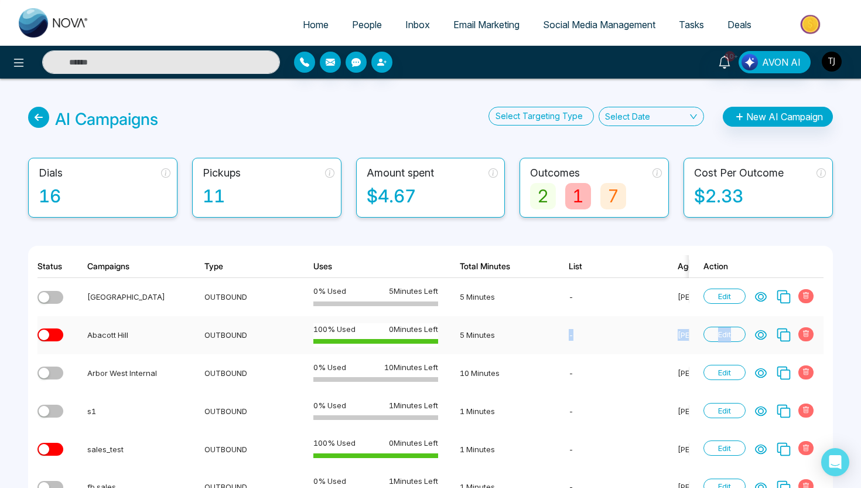
drag, startPoint x: 765, startPoint y: 335, endPoint x: 447, endPoint y: 350, distance: 319.1
click at [447, 350] on tr "Abacott Hill OUTBOUND 100 % Used 0 Minutes Left 5 Minutes - [PERSON_NAME] 3 3 0…" at bounding box center [800, 335] width 1524 height 38
click at [761, 336] on icon at bounding box center [761, 335] width 12 height 12
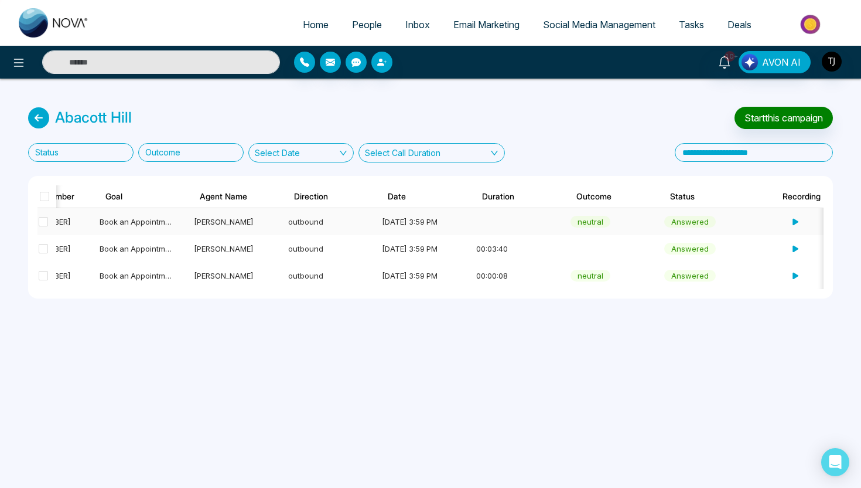
scroll to position [0, 159]
click at [145, 223] on span "Book an Appointment" at bounding box center [138, 221] width 77 height 9
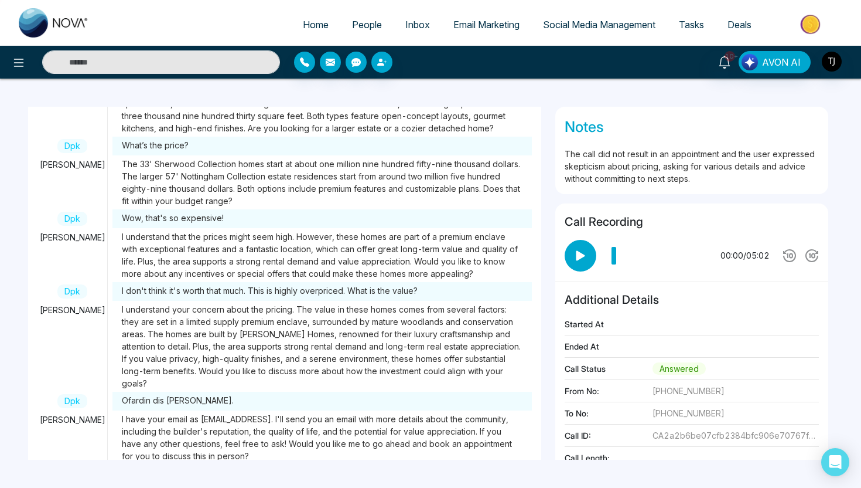
scroll to position [392, 0]
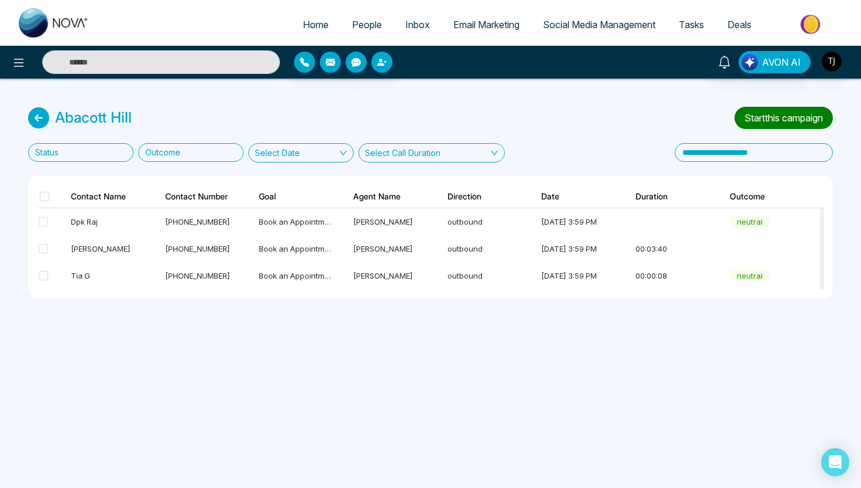
click at [796, 118] on button "Start this campaign" at bounding box center [784, 118] width 98 height 22
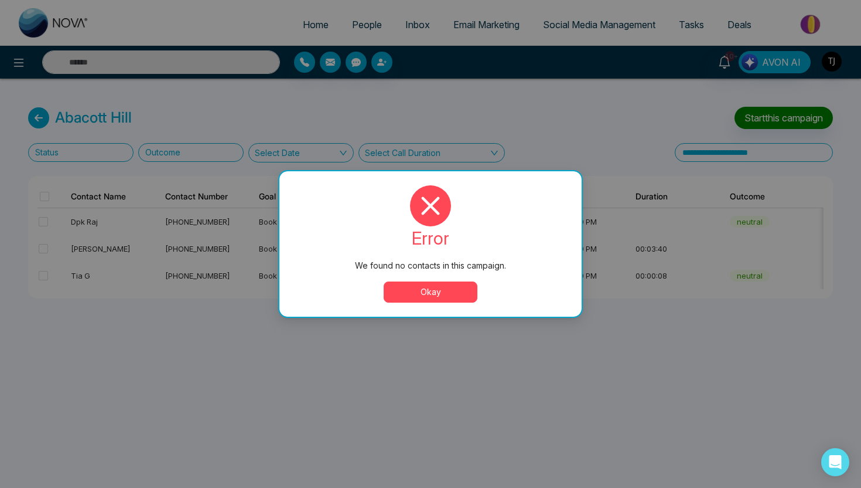
click at [415, 298] on button "Okay" at bounding box center [431, 291] width 94 height 21
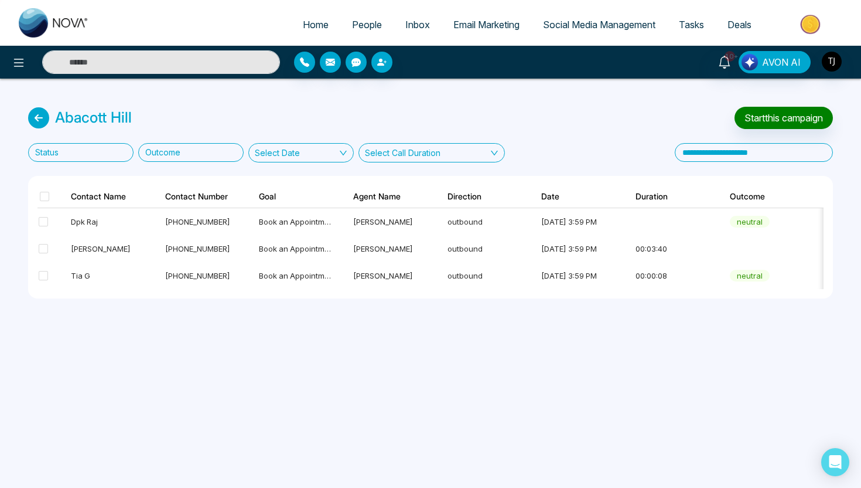
click at [28, 130] on div "Abacott Hill Start this campaign Status Outcome Select Date Select Call Duratio…" at bounding box center [430, 203] width 861 height 248
click at [42, 120] on icon at bounding box center [38, 117] width 21 height 21
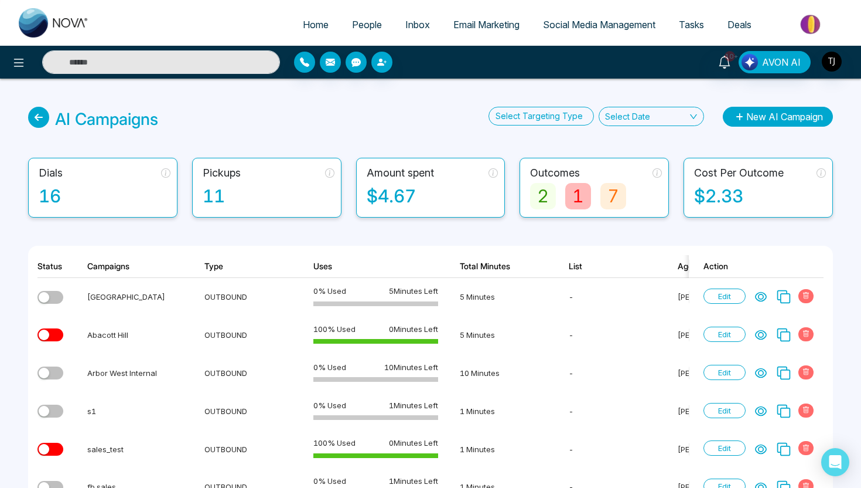
click at [762, 113] on button "New AI Campaign" at bounding box center [778, 117] width 110 height 20
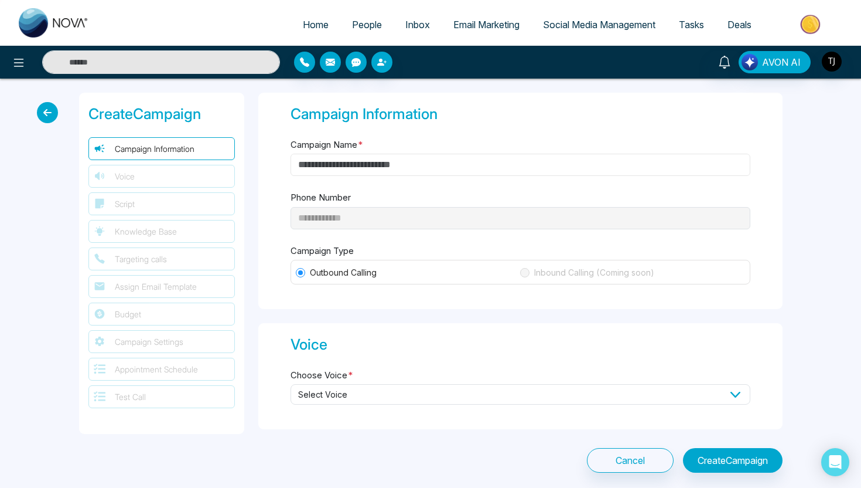
click at [391, 163] on input "Campaign Name *" at bounding box center [521, 165] width 460 height 22
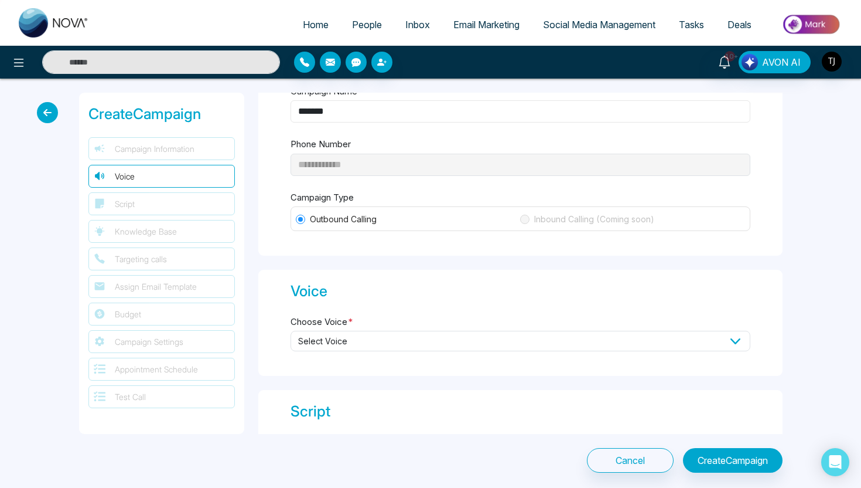
scroll to position [55, 0]
type input "*******"
click at [390, 332] on span "Select Voice" at bounding box center [521, 339] width 460 height 21
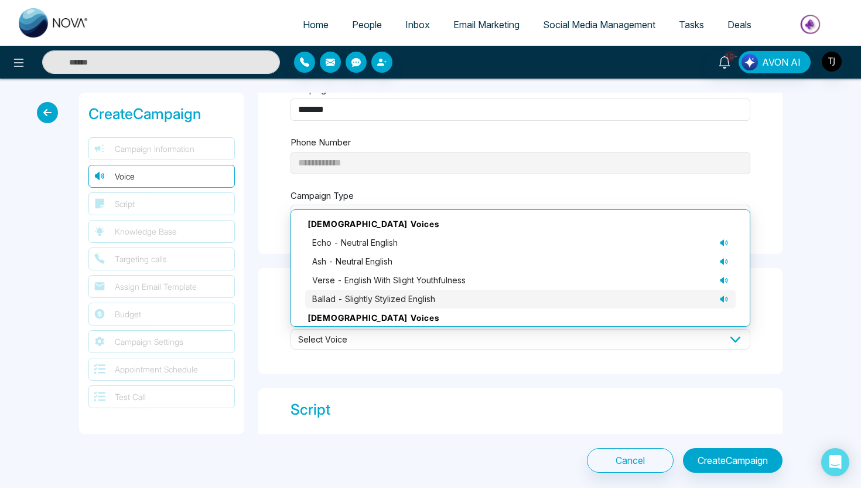
click at [566, 304] on li "ballad - slightly stylized English" at bounding box center [520, 298] width 431 height 19
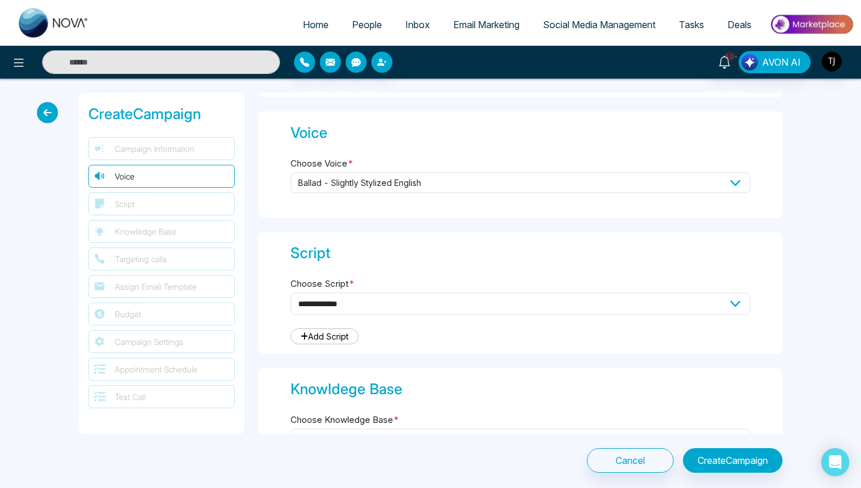
scroll to position [261, 0]
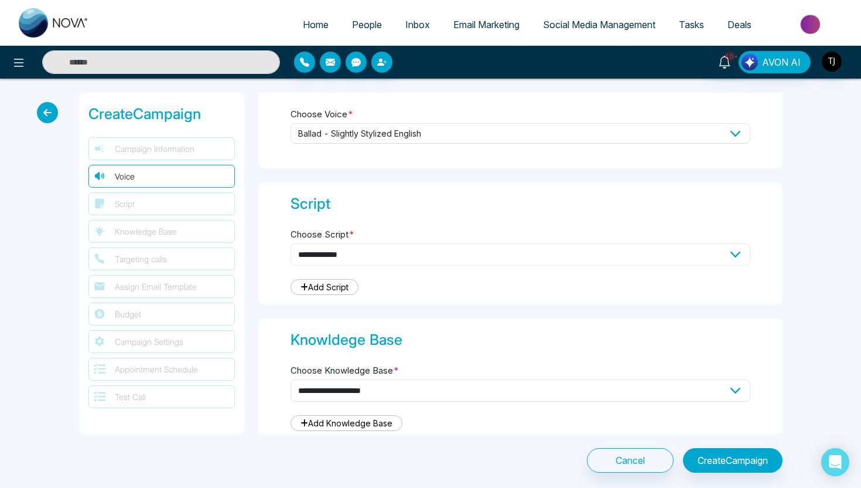
click at [440, 255] on select "**********" at bounding box center [521, 254] width 460 height 22
select select "***"
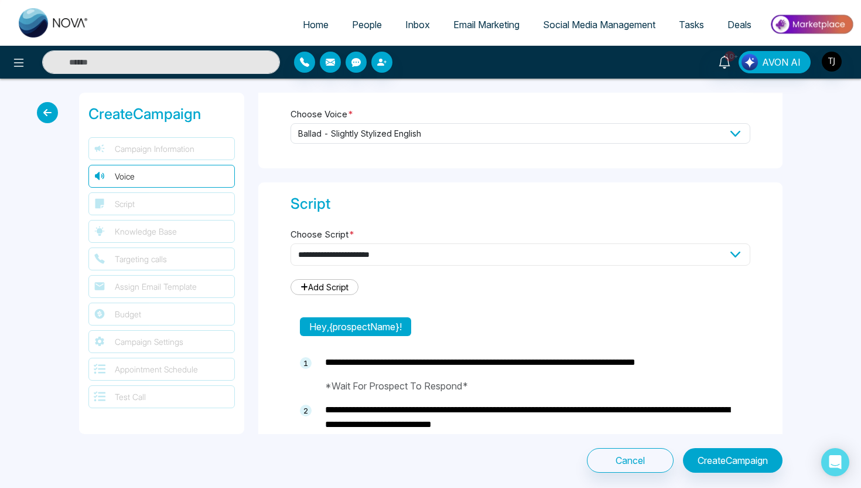
type textarea "**********"
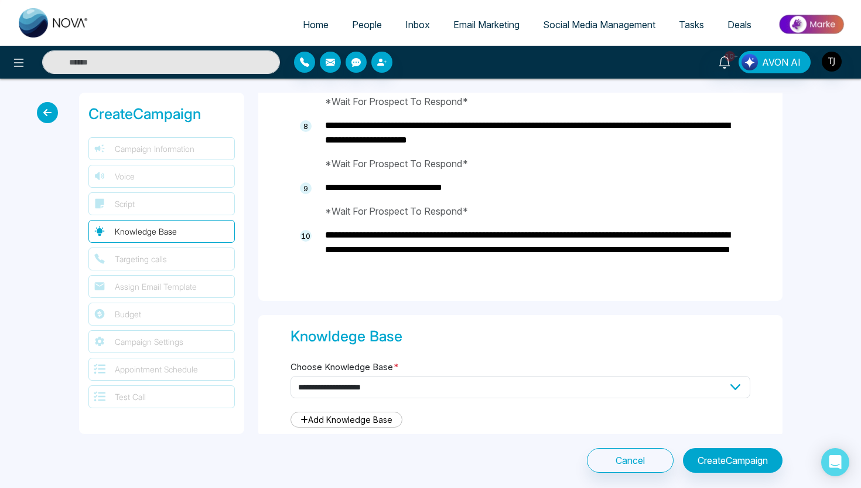
scroll to position [920, 0]
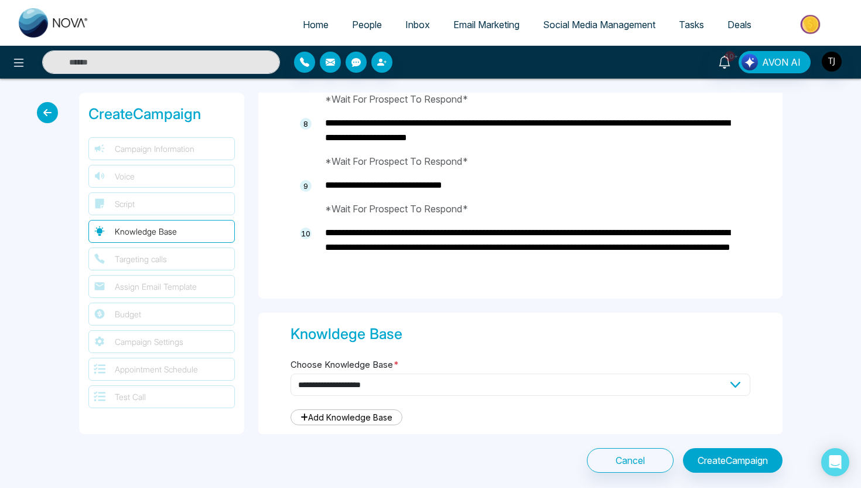
click at [366, 385] on select "**********" at bounding box center [521, 384] width 460 height 22
select select "***"
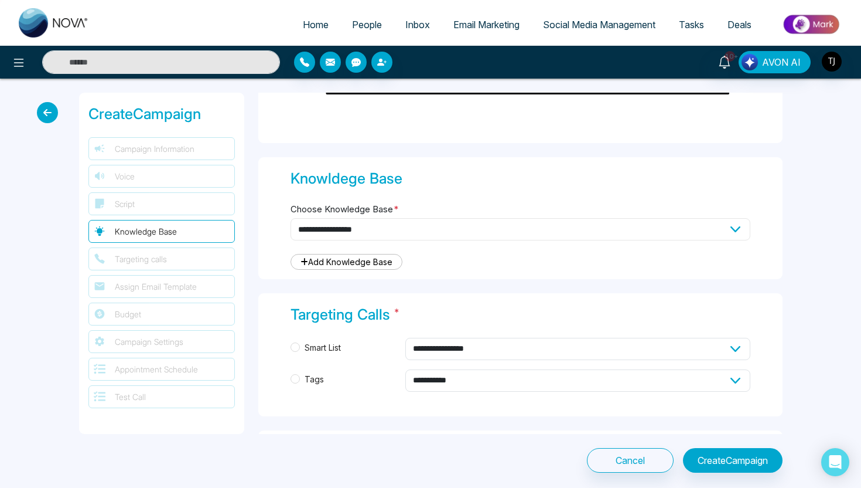
scroll to position [1080, 0]
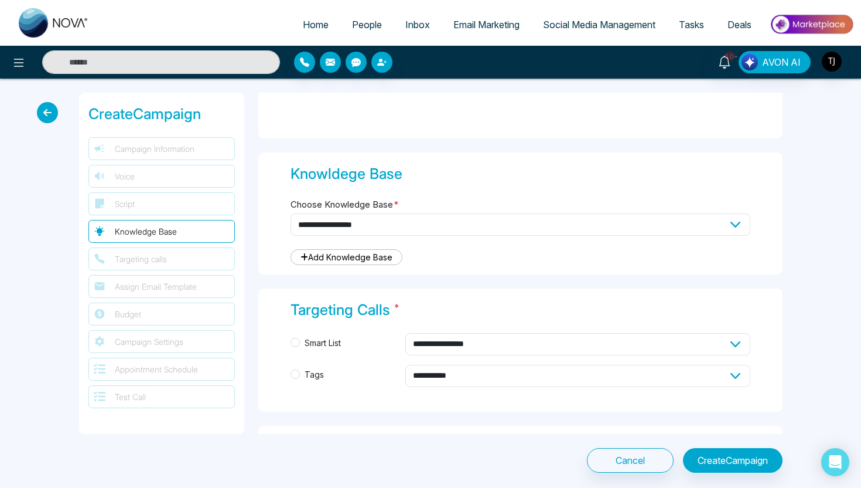
click at [311, 340] on span "Smart List" at bounding box center [323, 342] width 46 height 13
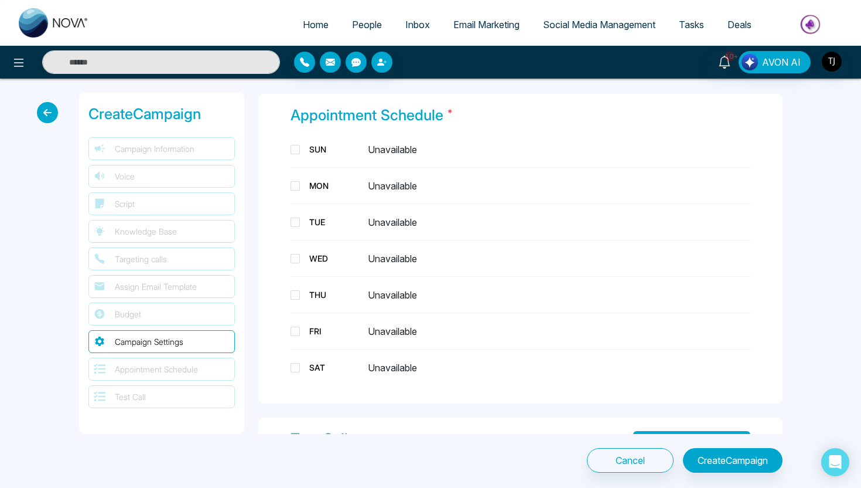
scroll to position [2069, 0]
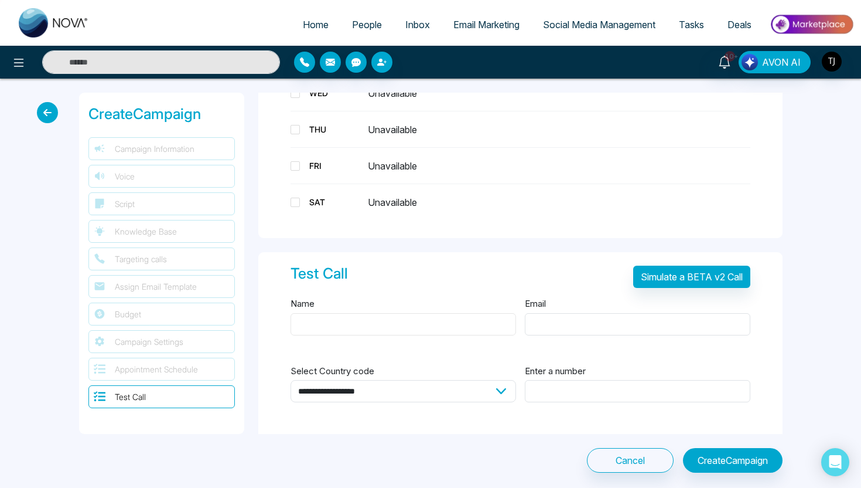
click at [350, 316] on input "Name" at bounding box center [404, 324] width 226 height 22
type input "***"
click at [614, 316] on input "Email" at bounding box center [638, 324] width 226 height 22
type input "**********"
click at [445, 380] on select "**********" at bounding box center [404, 391] width 226 height 22
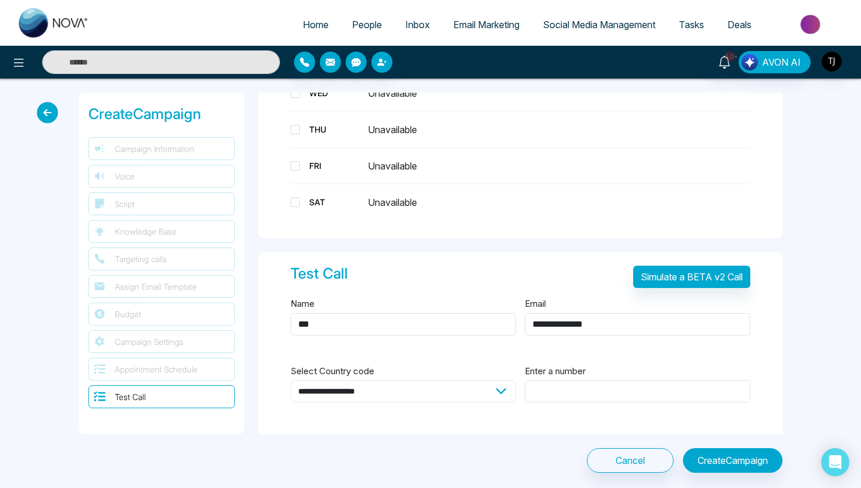
select select "**"
click at [581, 386] on input "Enter a number" at bounding box center [638, 391] width 226 height 22
type input "**********"
click at [682, 275] on button "Simulate a BETA v2 Call" at bounding box center [691, 276] width 117 height 22
click at [40, 116] on icon at bounding box center [47, 112] width 21 height 21
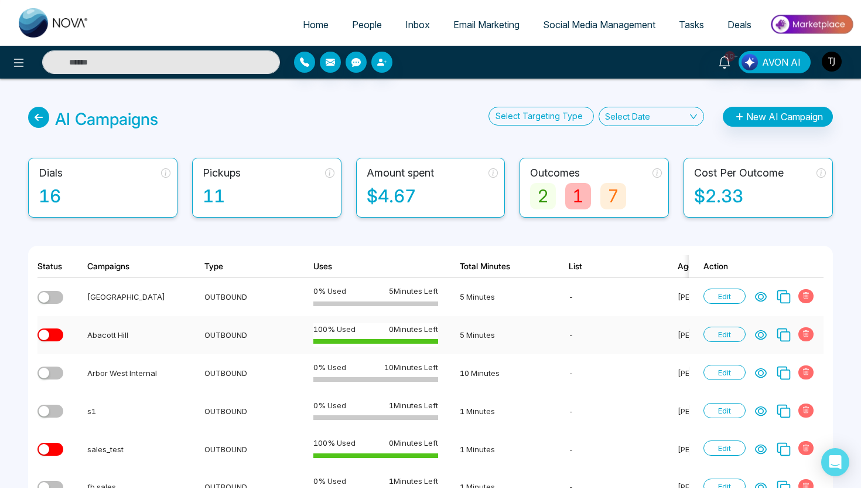
click at [759, 336] on icon at bounding box center [761, 335] width 12 height 12
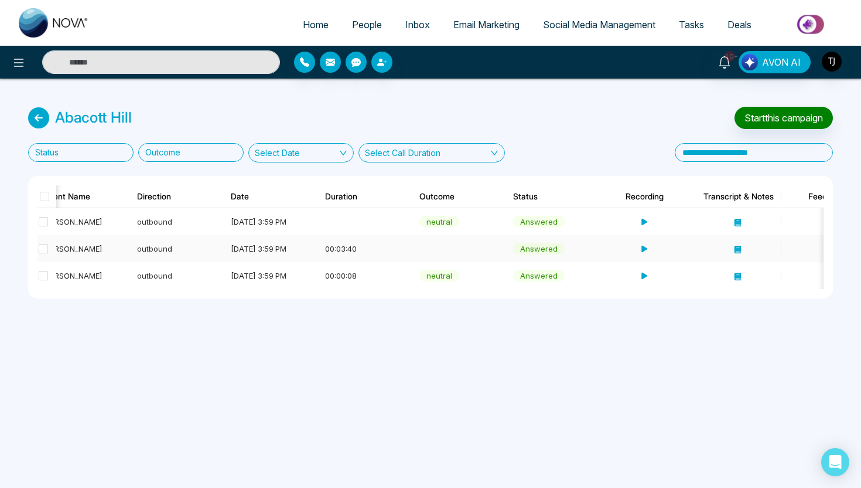
scroll to position [0, 362]
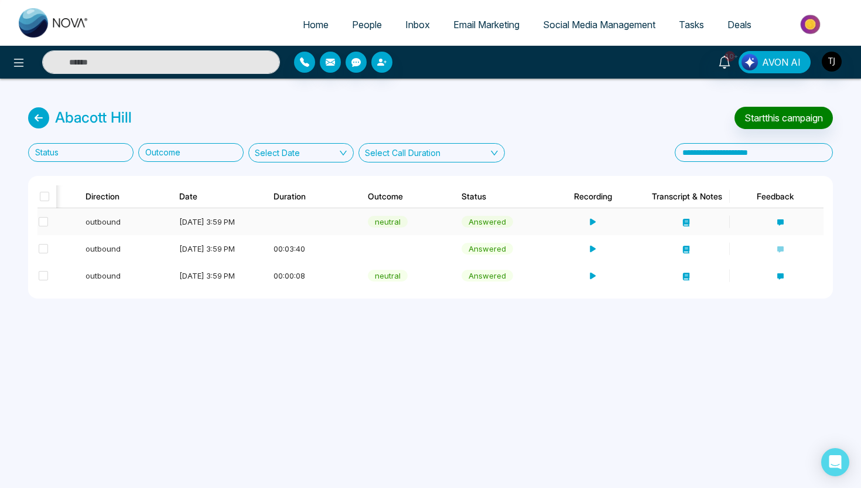
click at [400, 217] on div "neutral" at bounding box center [388, 222] width 40 height 12
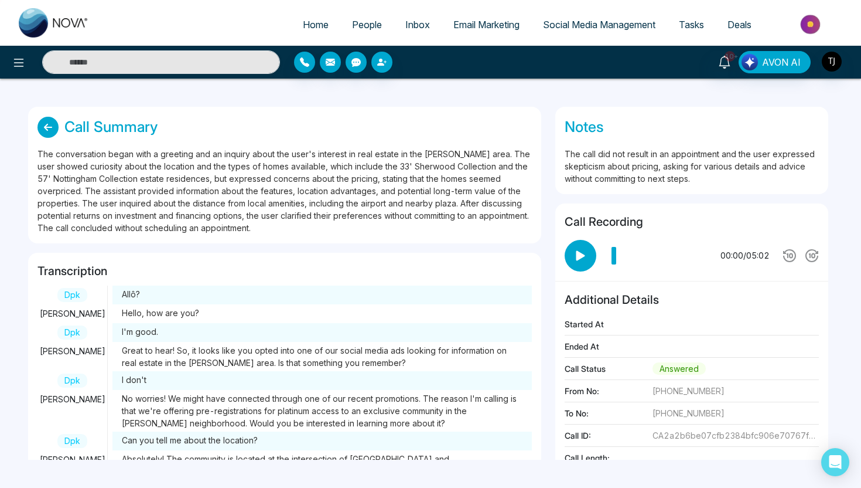
click at [45, 142] on div "Call Summary The conversation began with a greeting and an inquiry about the us…" at bounding box center [284, 175] width 513 height 137
click at [45, 132] on icon at bounding box center [48, 127] width 21 height 21
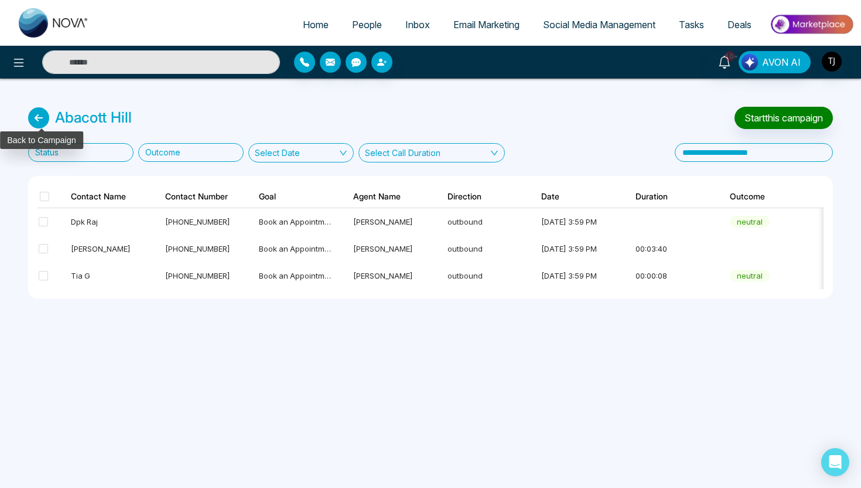
click at [38, 120] on icon at bounding box center [38, 117] width 21 height 21
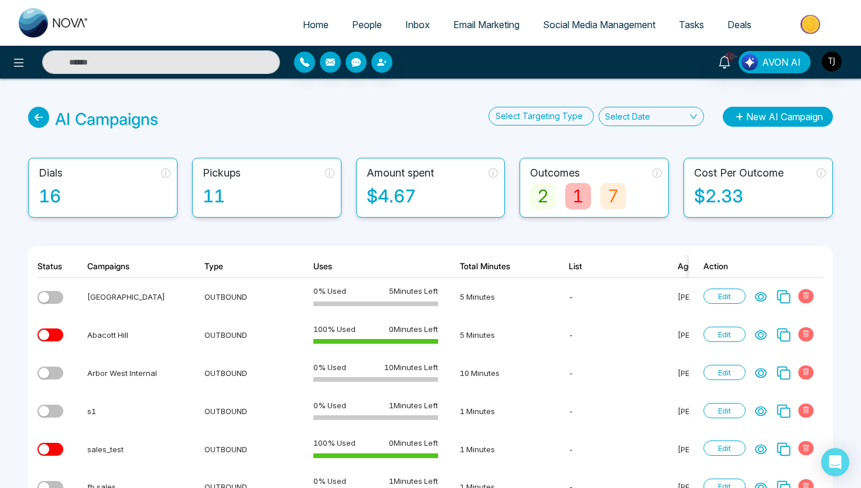
click at [760, 124] on button "New AI Campaign" at bounding box center [778, 117] width 110 height 20
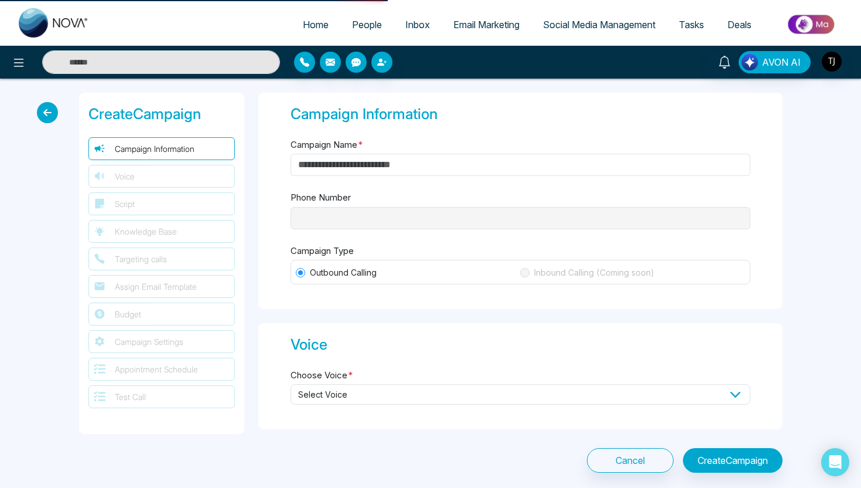
type input "**********"
type input "********"
click at [362, 167] on input "Campaign Name *" at bounding box center [521, 165] width 460 height 22
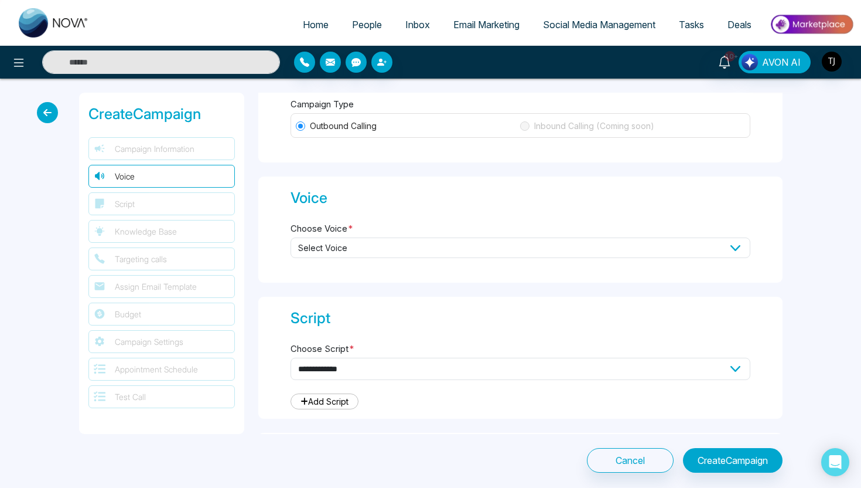
scroll to position [153, 0]
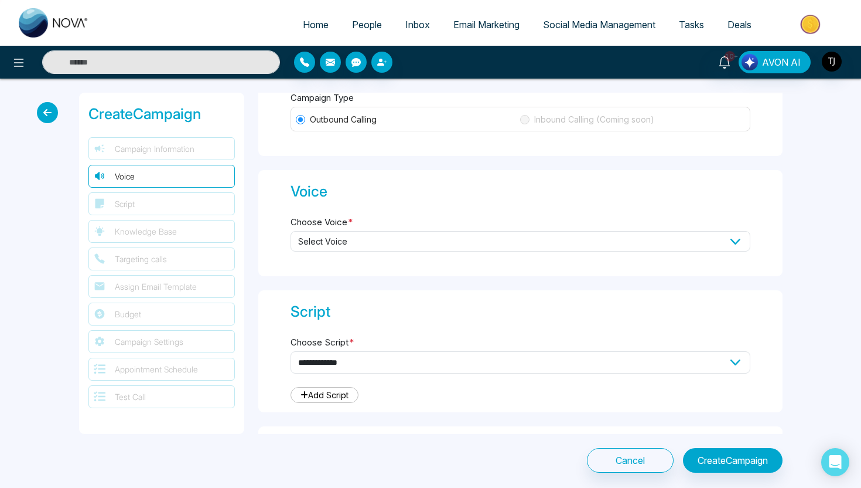
click at [386, 233] on span "Select Voice" at bounding box center [521, 241] width 460 height 21
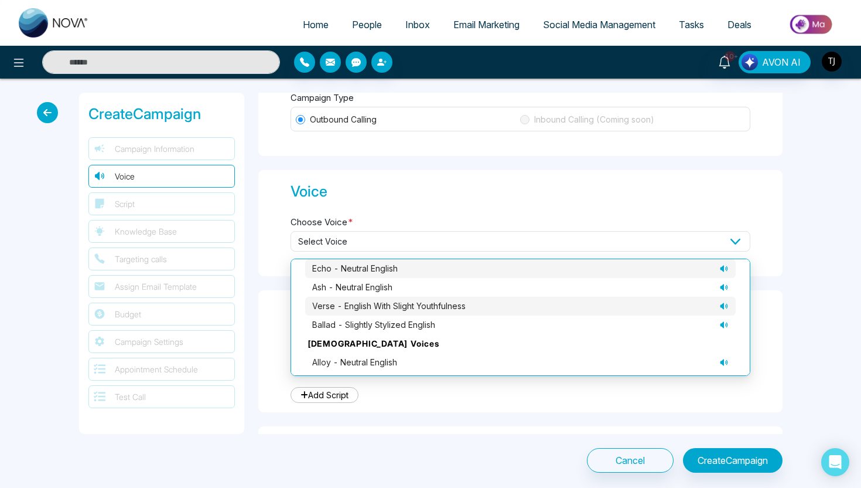
scroll to position [0, 0]
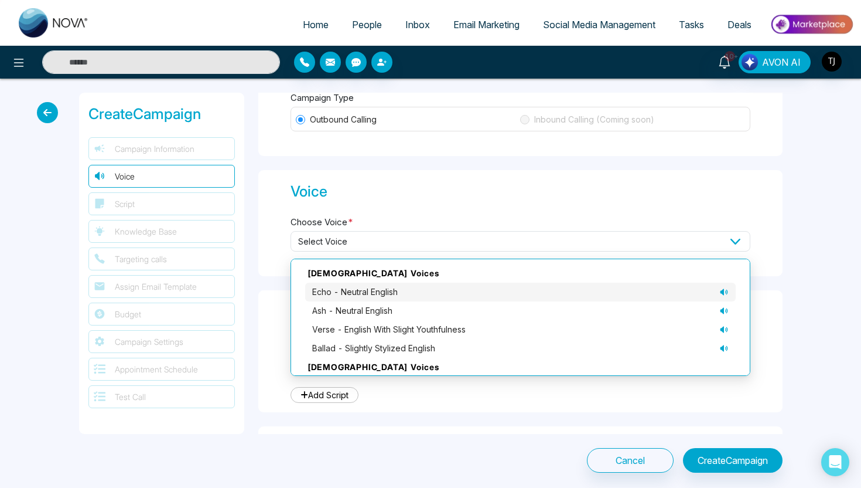
click at [723, 289] on icon at bounding box center [724, 291] width 8 height 6
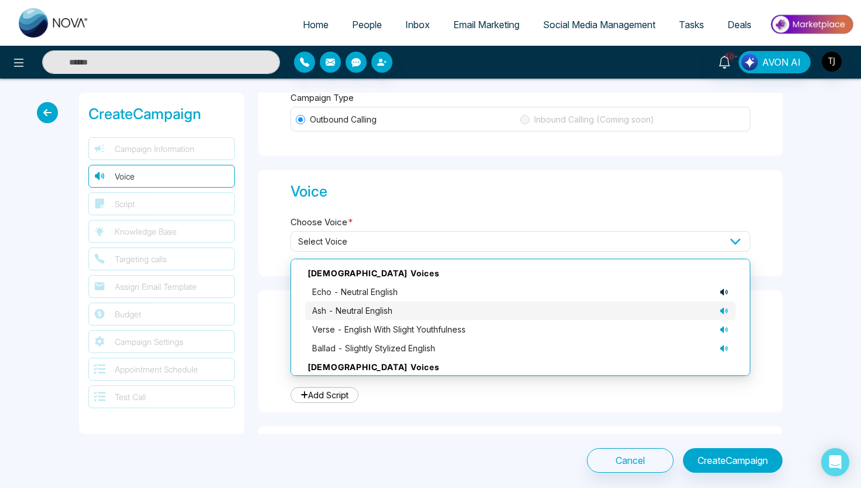
click at [723, 307] on icon at bounding box center [724, 310] width 8 height 6
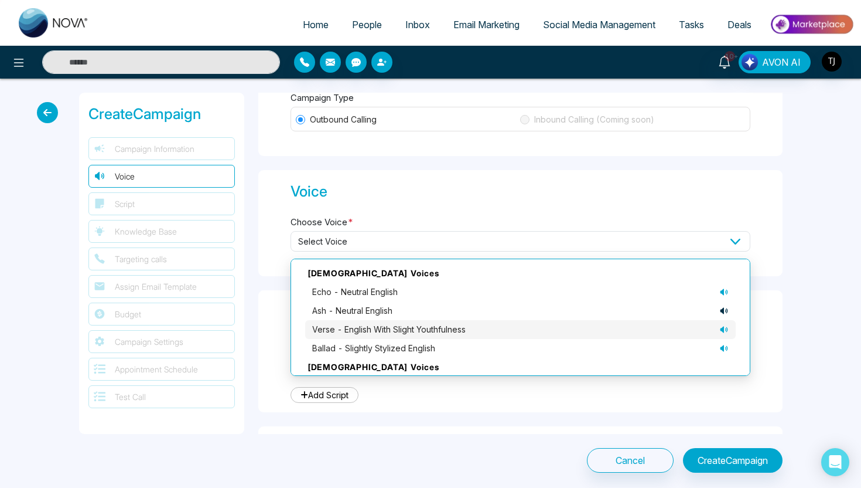
click at [728, 326] on li "verse - English with slight youthfulness" at bounding box center [520, 329] width 431 height 19
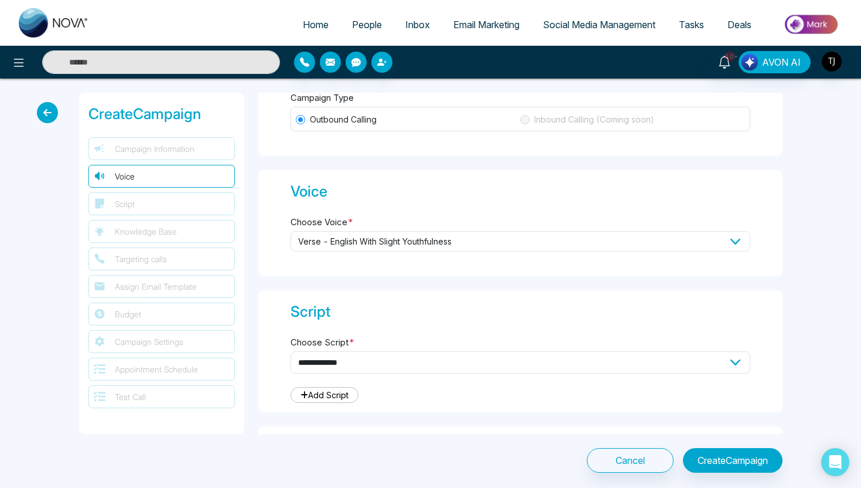
click at [716, 240] on span "verse - English with slight youthfulness" at bounding box center [521, 241] width 460 height 21
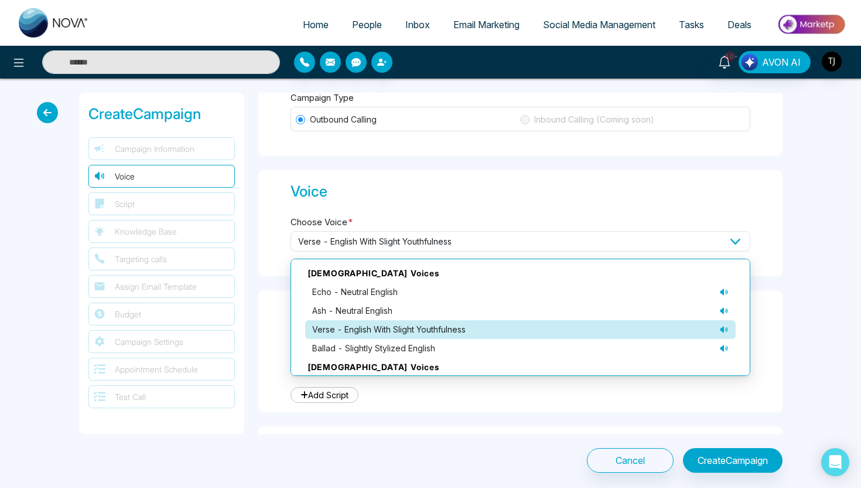
click at [724, 329] on icon at bounding box center [724, 329] width 9 height 9
click at [727, 348] on icon at bounding box center [724, 347] width 9 height 9
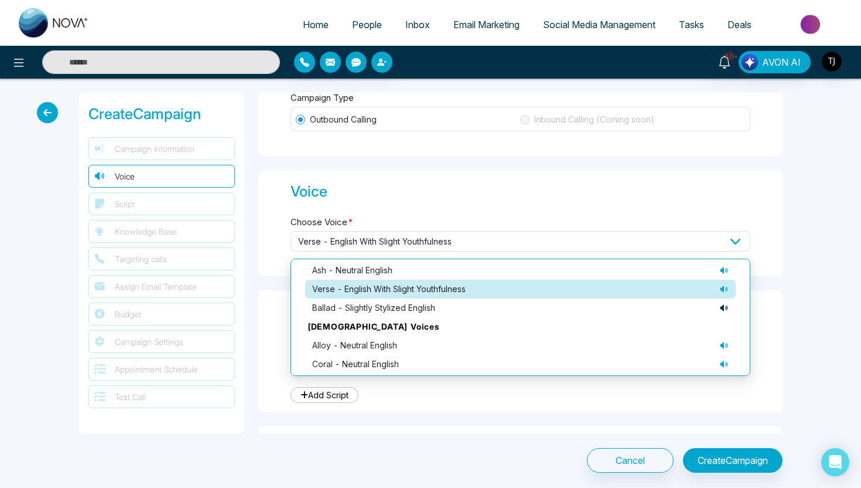
scroll to position [81, 0]
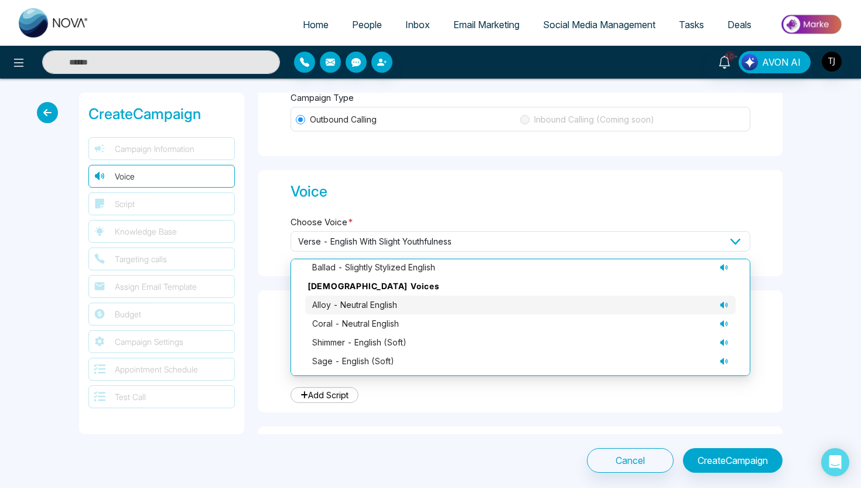
click at [726, 304] on icon at bounding box center [724, 304] width 8 height 6
click at [724, 321] on icon at bounding box center [724, 323] width 9 height 9
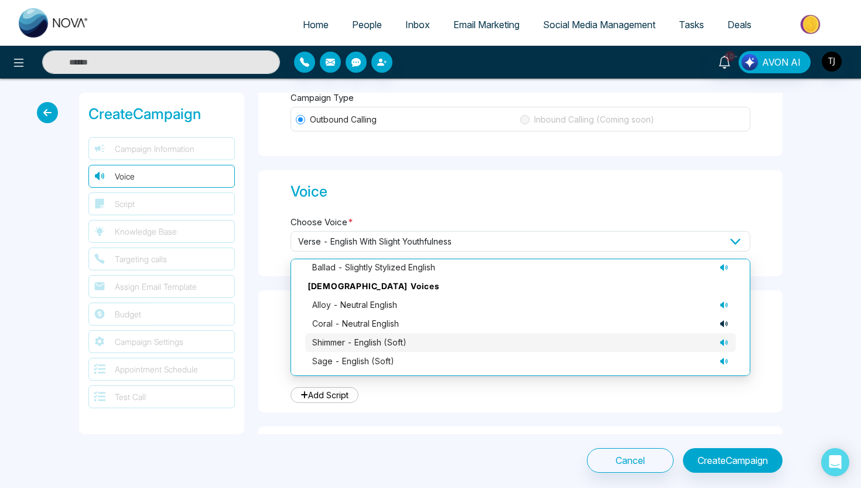
click at [732, 341] on li "shimmer - English (soft)" at bounding box center [520, 342] width 431 height 19
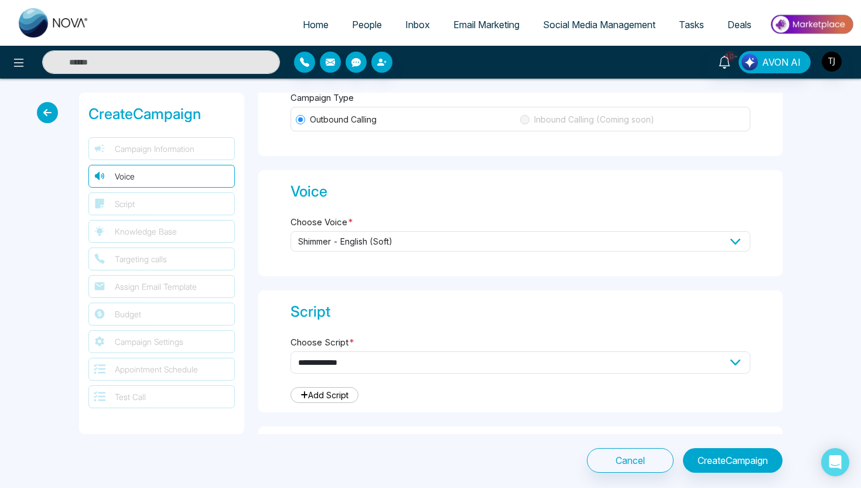
click at [711, 236] on span "shimmer - English (soft)" at bounding box center [521, 241] width 460 height 21
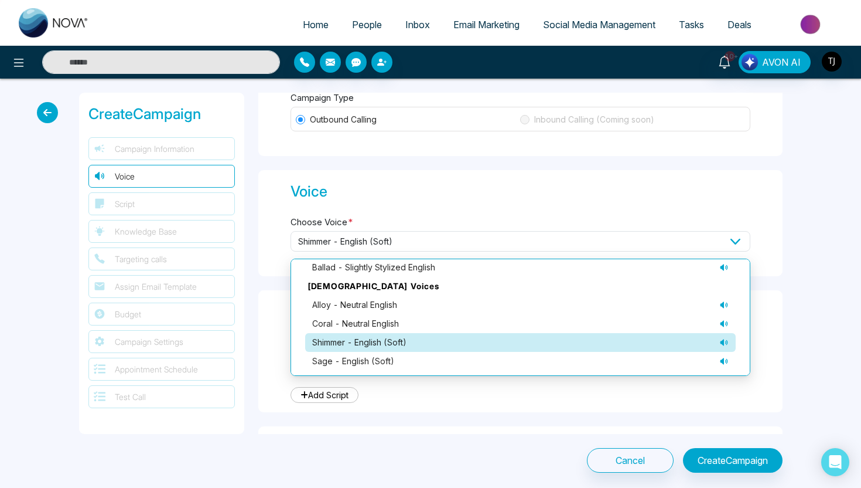
click at [721, 342] on icon at bounding box center [724, 342] width 9 height 9
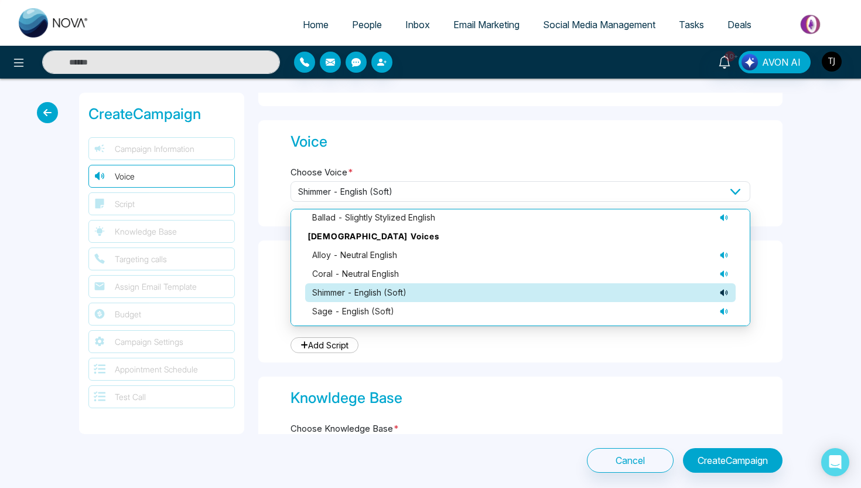
scroll to position [222, 0]
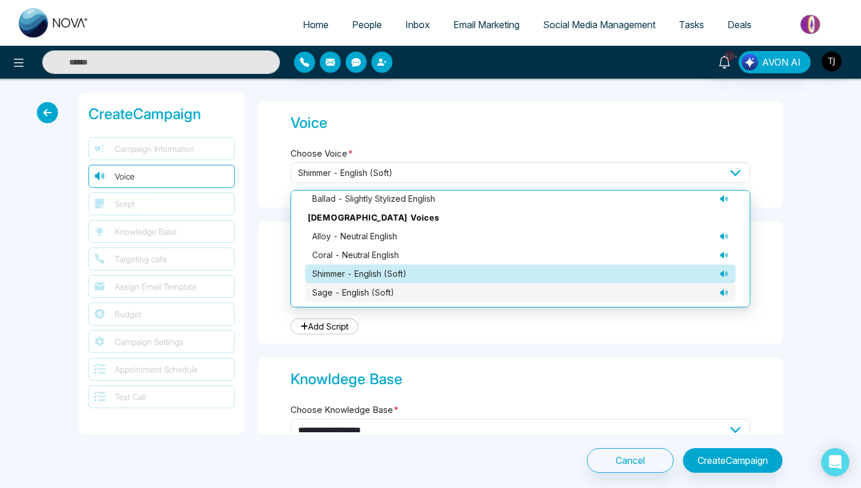
click at [727, 290] on icon at bounding box center [724, 292] width 8 height 6
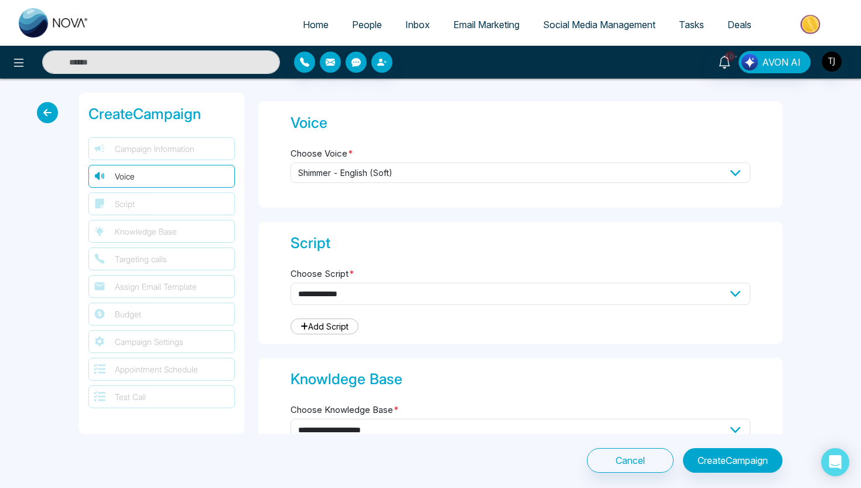
click at [745, 325] on div "**********" at bounding box center [520, 283] width 524 height 122
click at [466, 31] on link "Email Marketing" at bounding box center [487, 24] width 90 height 22
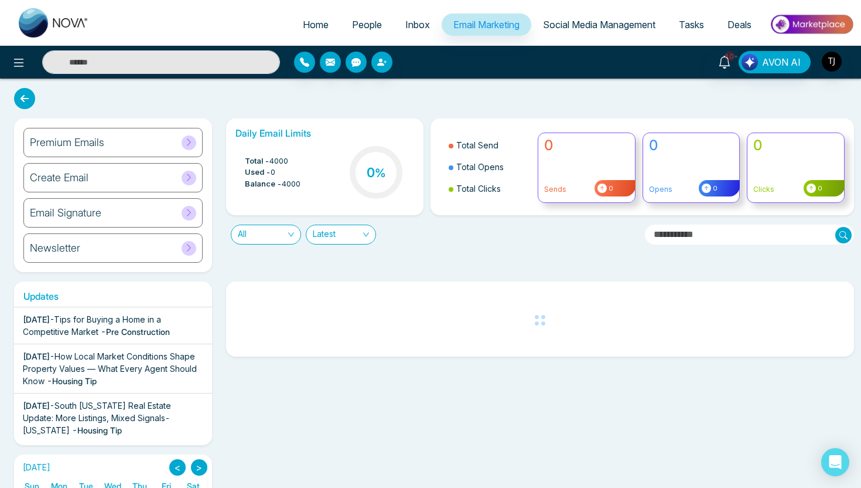
click at [65, 207] on h6 "Email Signature" at bounding box center [65, 212] width 71 height 13
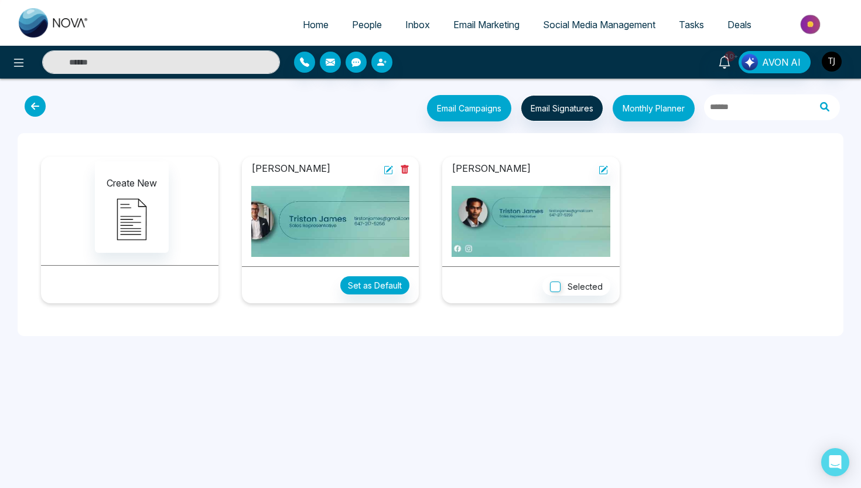
click at [580, 42] on div "Home People Inbox Email Marketing Social Media Management Tasks Deals" at bounding box center [430, 23] width 861 height 46
click at [303, 22] on span "Home" at bounding box center [316, 25] width 26 height 12
select select "*"
